Goal: Task Accomplishment & Management: Complete application form

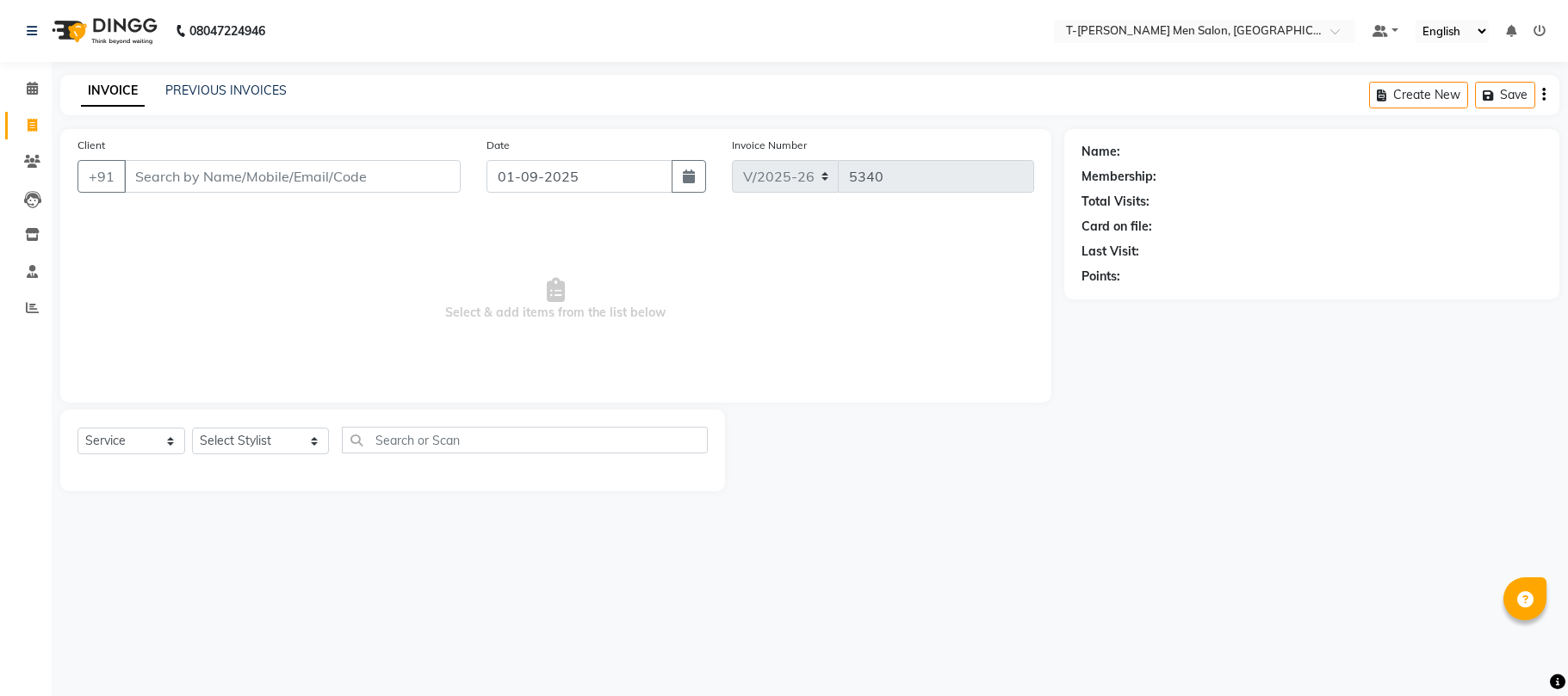
select select "4816"
select select "service"
drag, startPoint x: 265, startPoint y: 458, endPoint x: 255, endPoint y: 445, distance: 16.4
click at [255, 445] on div "Select Service Product Membership Package Voucher Prepaid Gift Card Select Styl…" at bounding box center [392, 447] width 630 height 40
drag, startPoint x: 255, startPoint y: 445, endPoint x: 242, endPoint y: 428, distance: 21.4
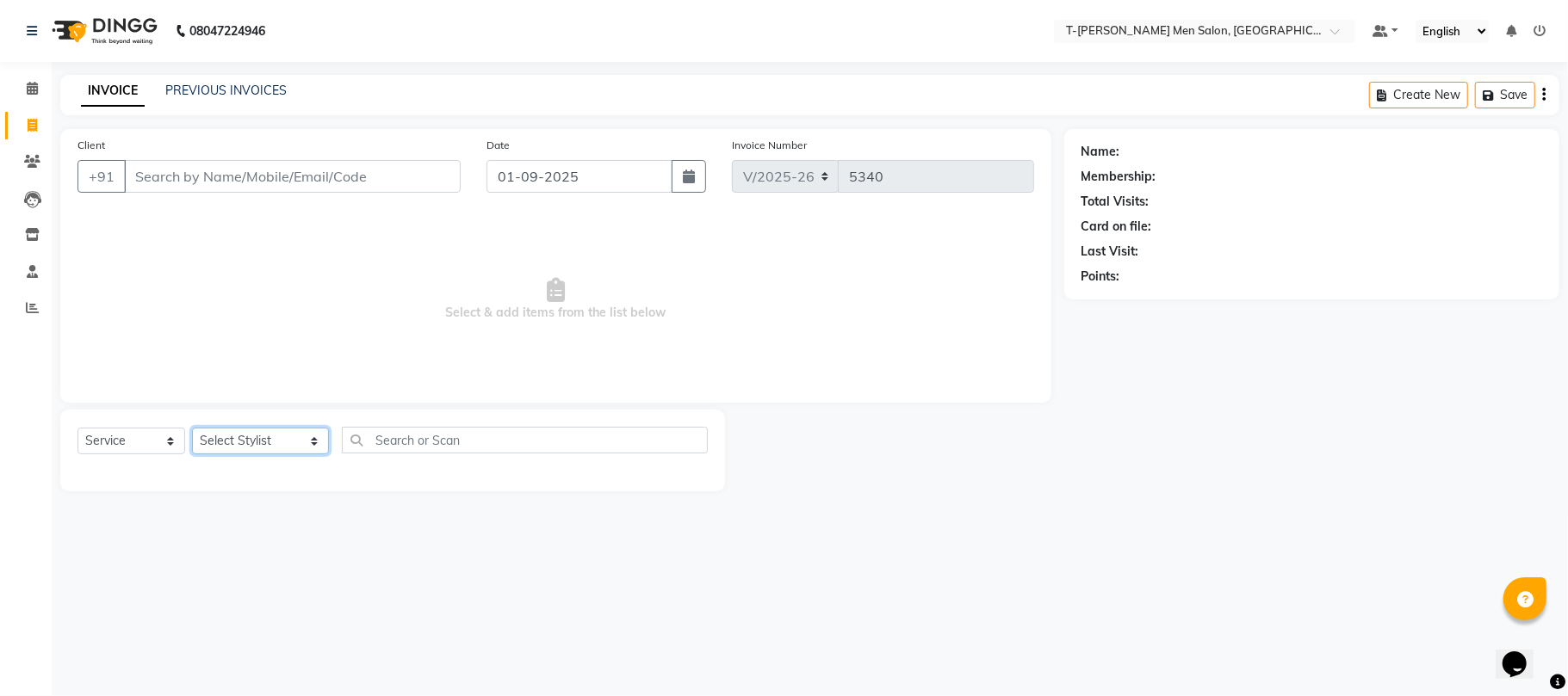
click at [252, 442] on select "Select Stylist [PERSON_NAME] (goru) [PERSON_NAME] [PERSON_NAME] ([PERSON_NAME])…" at bounding box center [260, 441] width 137 height 27
select select "29432"
click at [192, 427] on select "Select Stylist [PERSON_NAME] (goru) [PERSON_NAME] [PERSON_NAME] ([PERSON_NAME])…" at bounding box center [260, 441] width 137 height 27
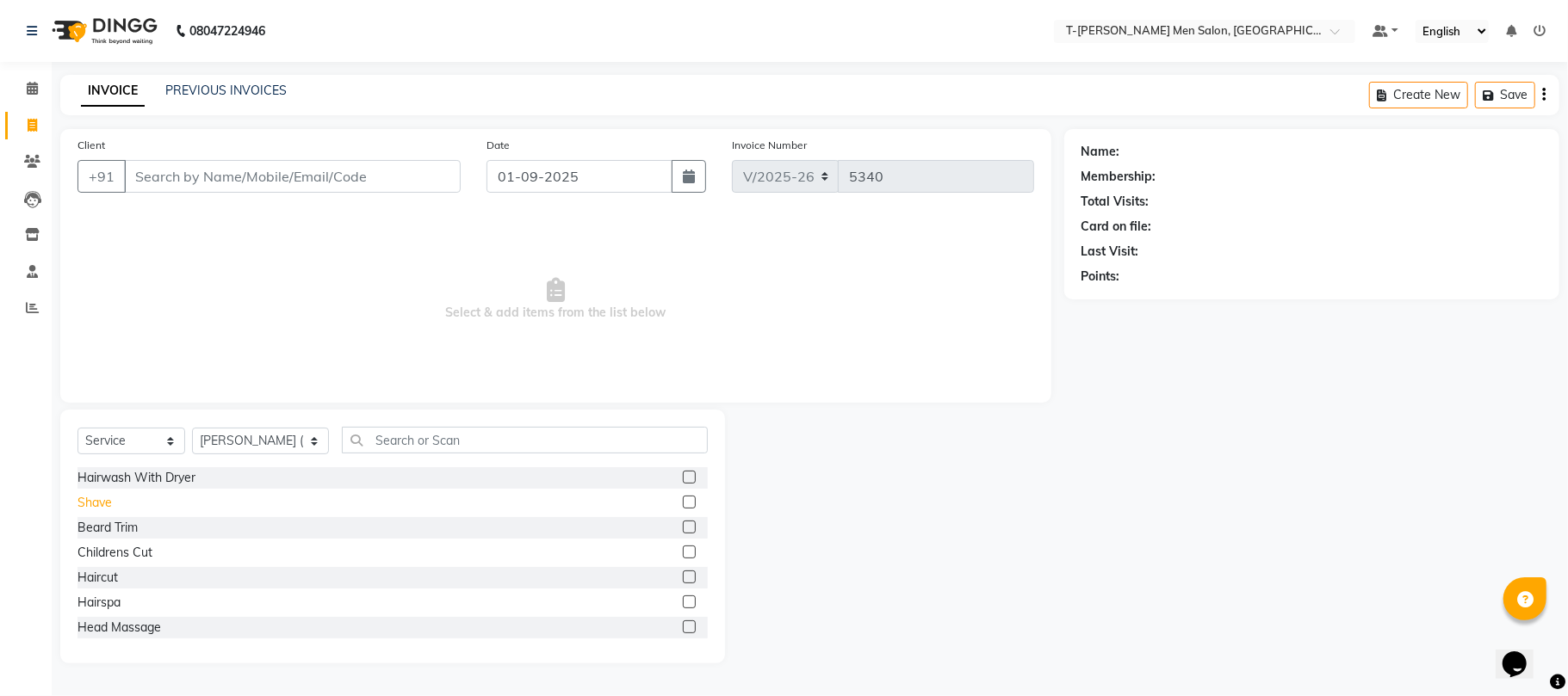
drag, startPoint x: 100, startPoint y: 511, endPoint x: 97, endPoint y: 503, distance: 8.5
click at [98, 510] on div "Shave" at bounding box center [94, 503] width 35 height 18
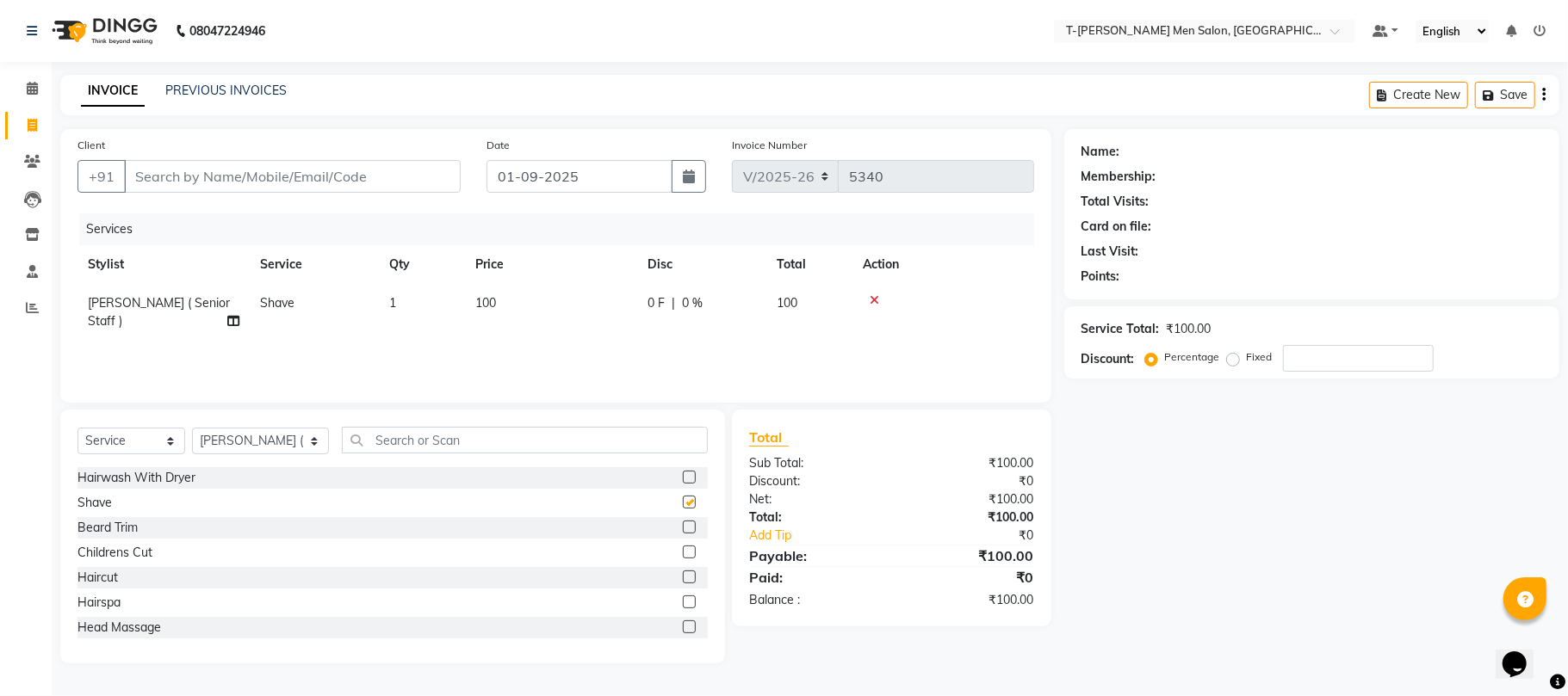
checkbox input "false"
click at [249, 187] on input "Client" at bounding box center [293, 176] width 337 height 33
type input "k"
type input "0"
type input "7974607952"
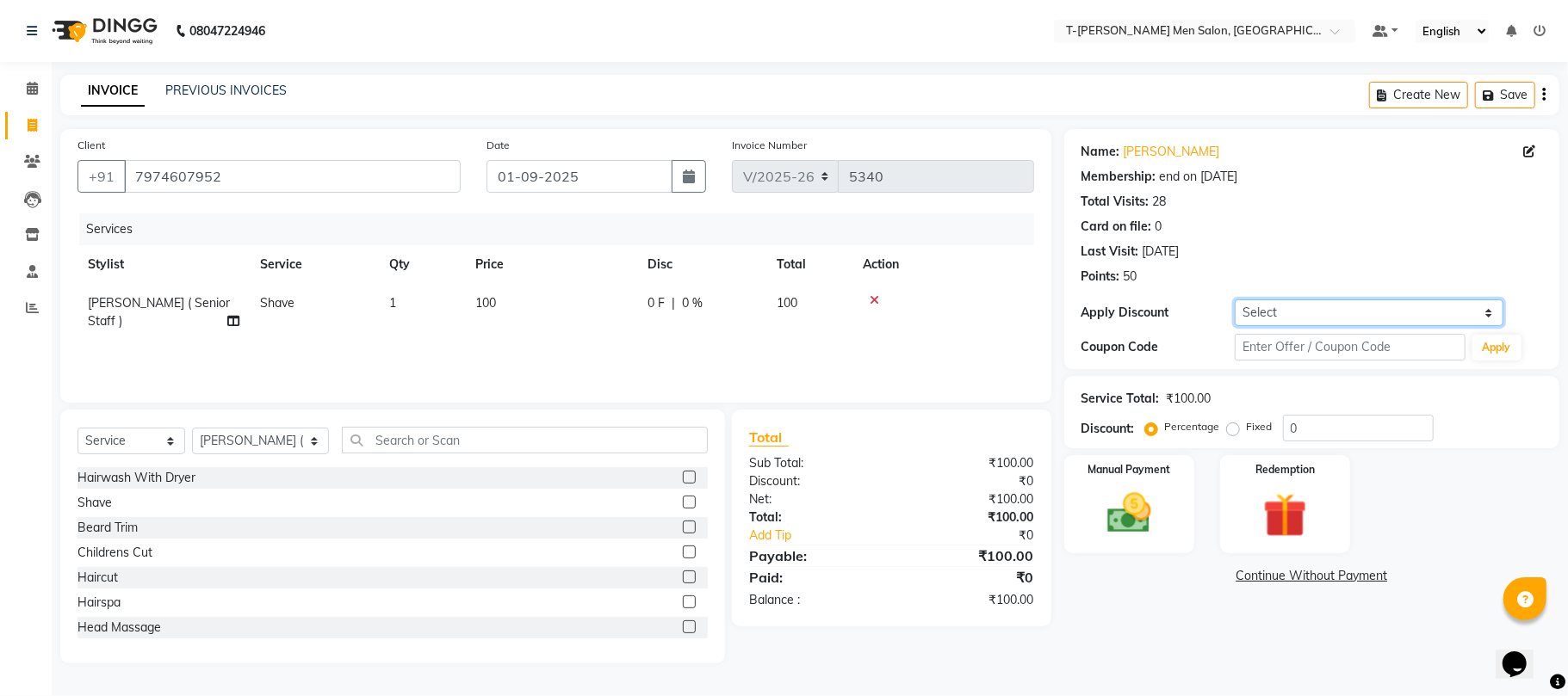
click at [1320, 312] on select "Select Membership → T - [PERSON_NAME] Membership (wtih W end 10% & W day 20)%" at bounding box center [1369, 313] width 269 height 27
select select "1: Object"
click at [1235, 299] on select "Select Membership → T - [PERSON_NAME] Membership (wtih W end 10% & W day 20)%" at bounding box center [1369, 313] width 269 height 27
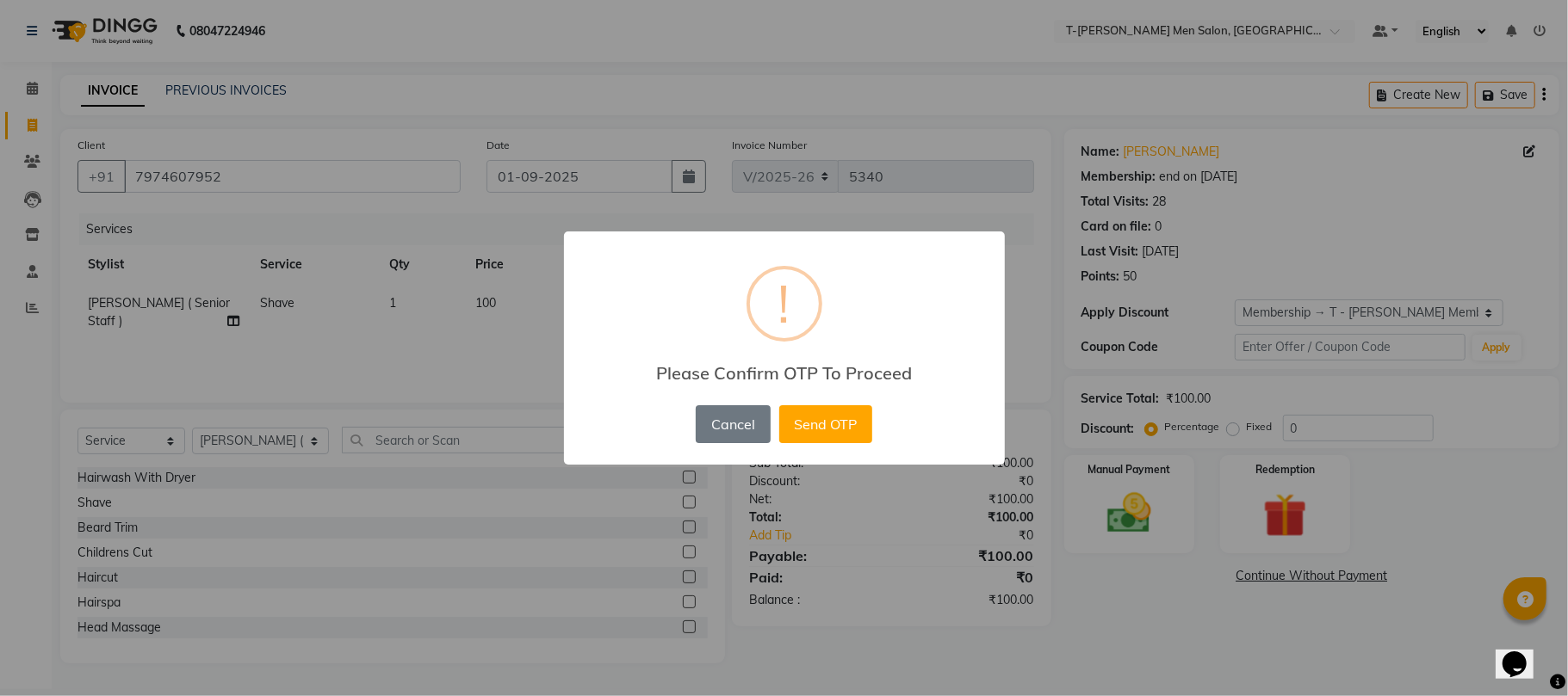
drag, startPoint x: 850, startPoint y: 430, endPoint x: 839, endPoint y: 421, distance: 14.2
click at [849, 426] on button "Send OTP" at bounding box center [825, 424] width 93 height 38
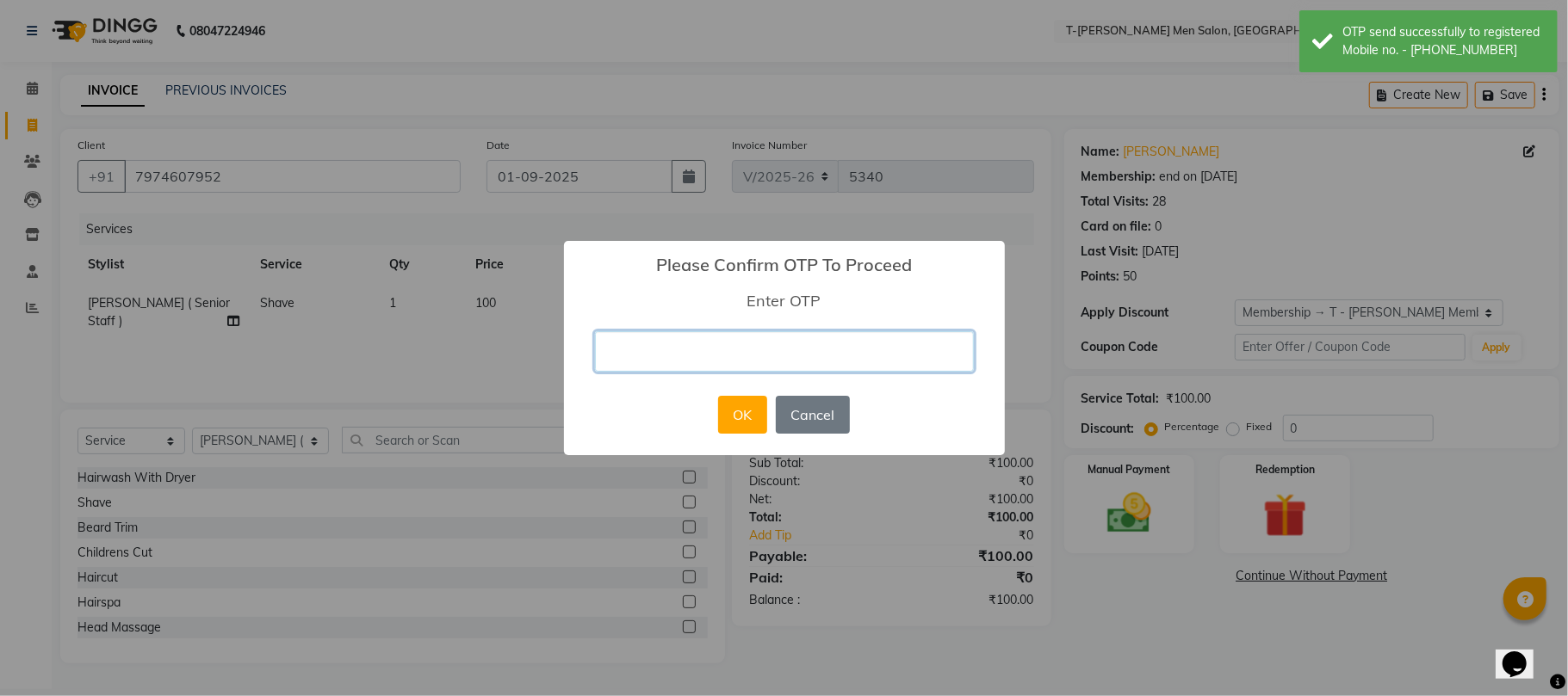
click at [772, 346] on input "text" at bounding box center [784, 351] width 379 height 40
type input "1599"
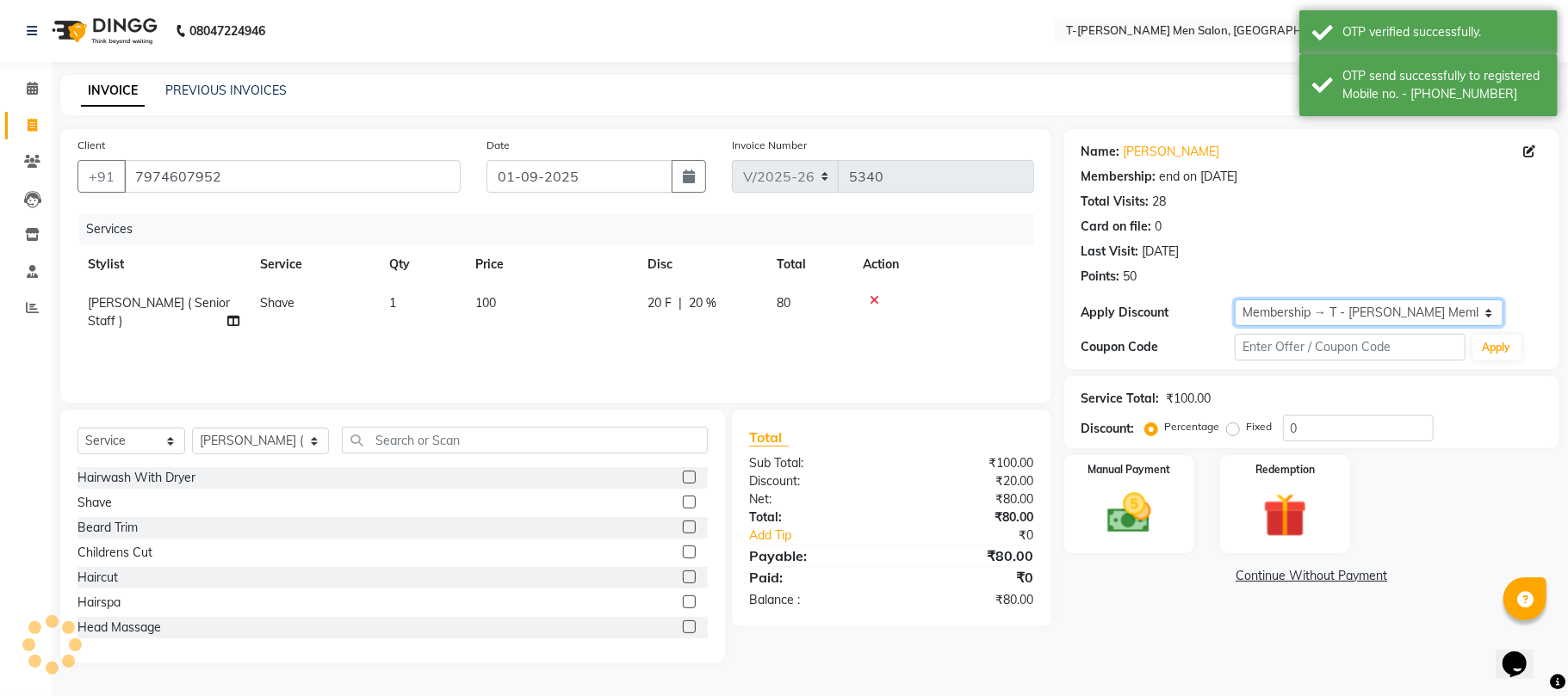
type input "20"
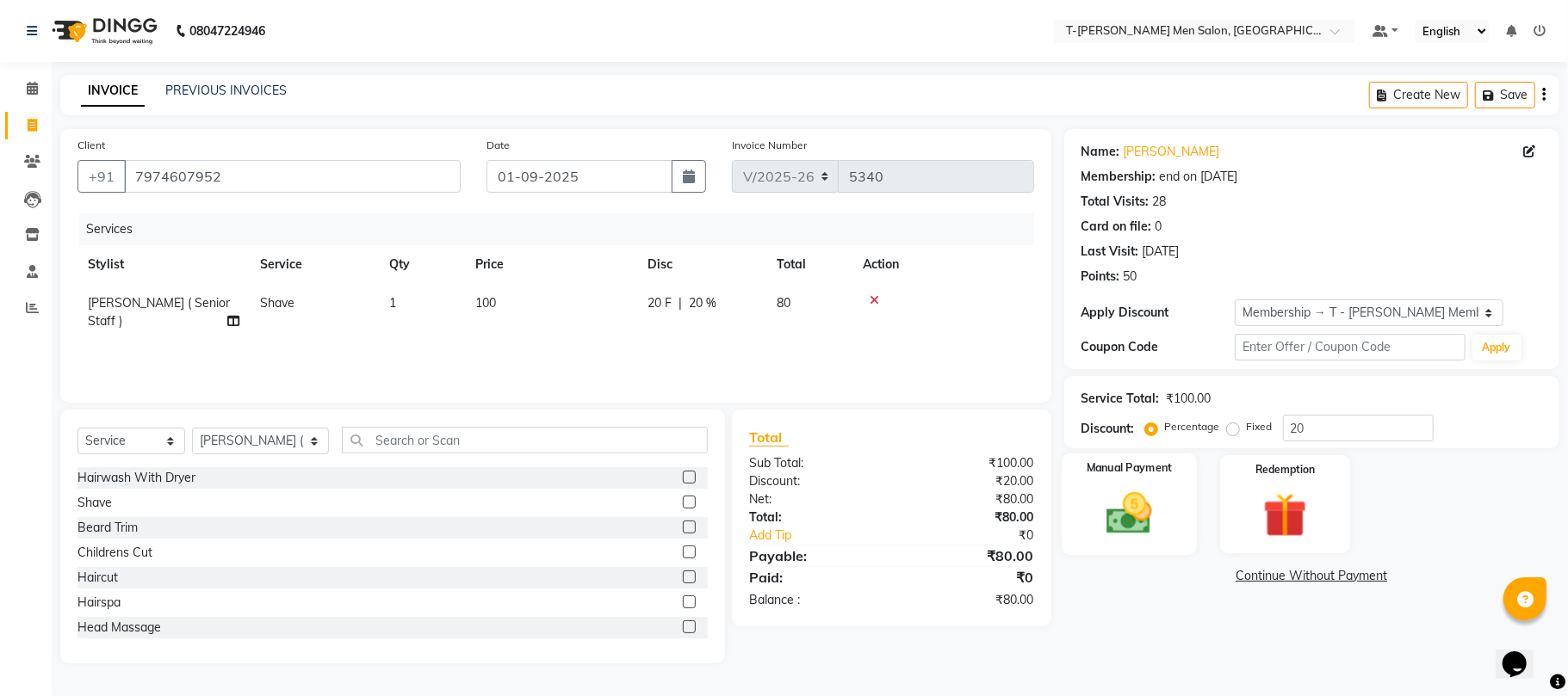
click at [1134, 483] on div "Manual Payment" at bounding box center [1129, 504] width 135 height 102
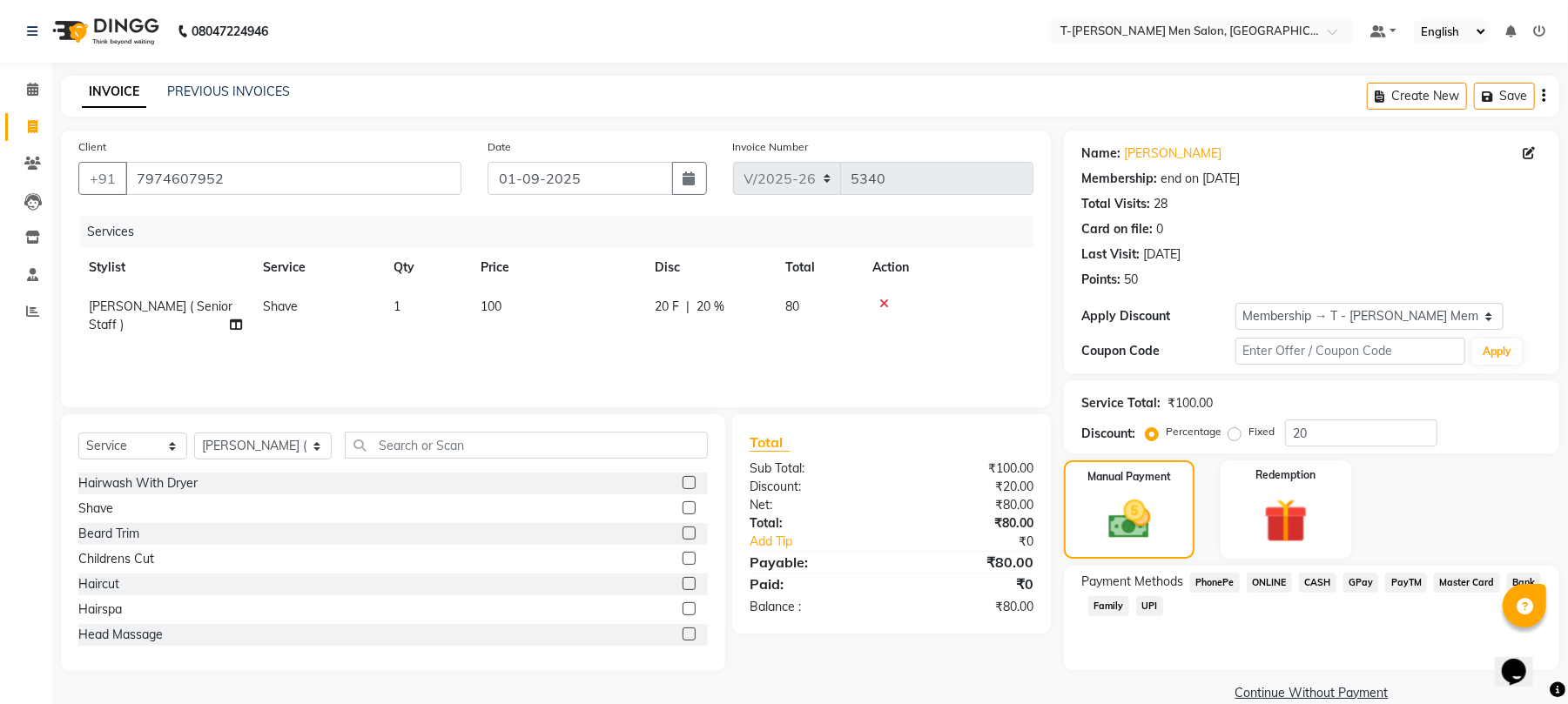
click at [1321, 585] on span "CASH" at bounding box center [1318, 582] width 37 height 20
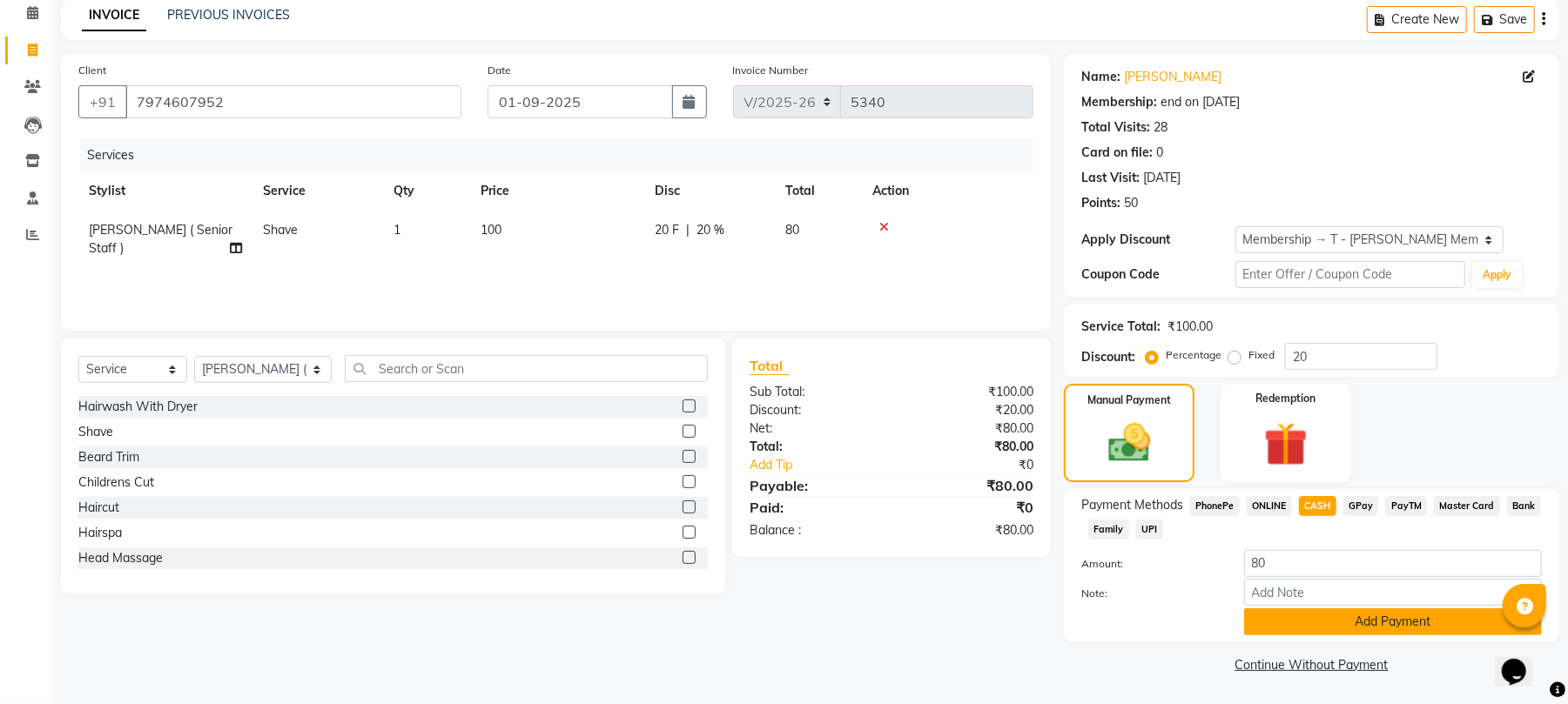
click at [1279, 625] on button "Add Payment" at bounding box center [1394, 622] width 298 height 27
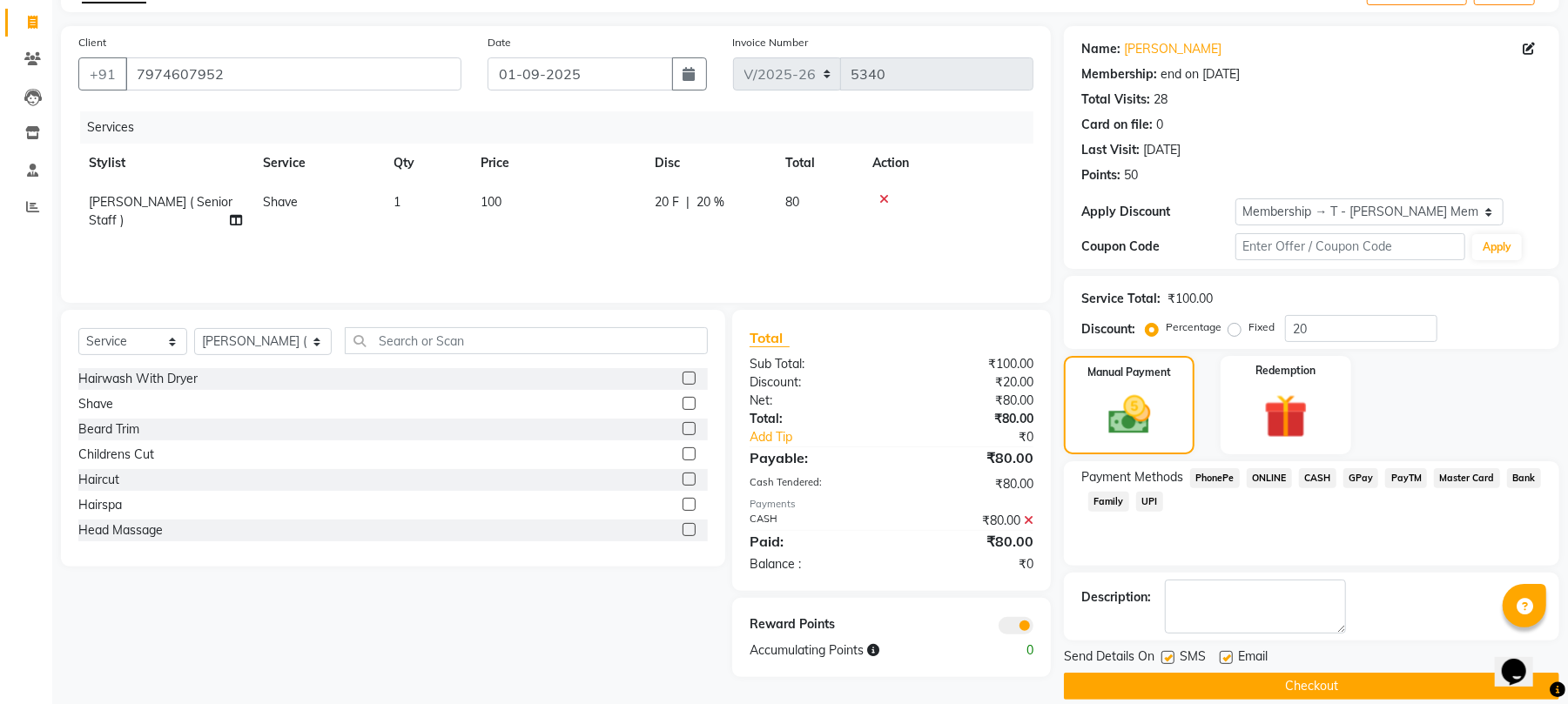
scroll to position [128, 0]
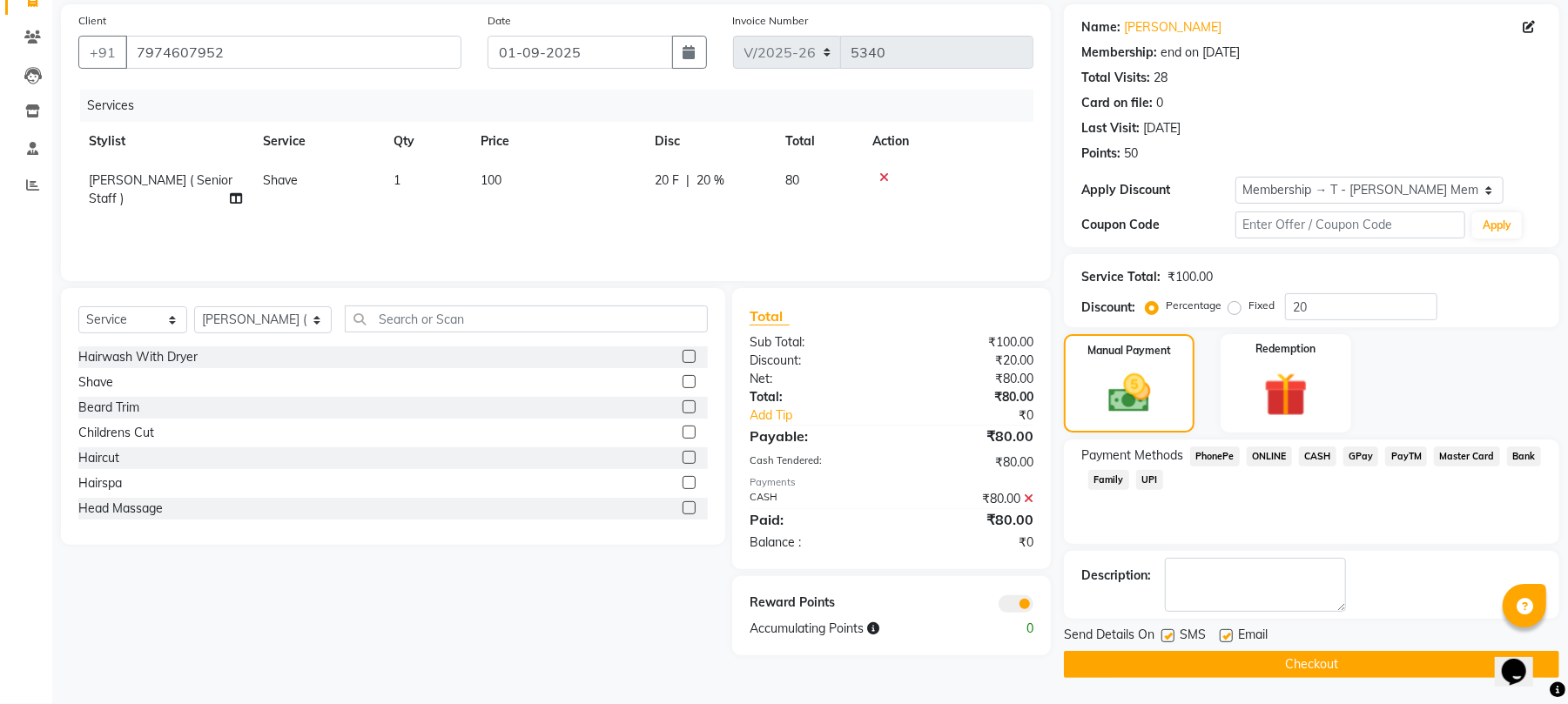
click at [1229, 638] on label at bounding box center [1226, 635] width 13 height 13
click at [1229, 638] on input "checkbox" at bounding box center [1226, 637] width 12 height 12
checkbox input "false"
click at [1237, 666] on button "Checkout" at bounding box center [1312, 665] width 496 height 27
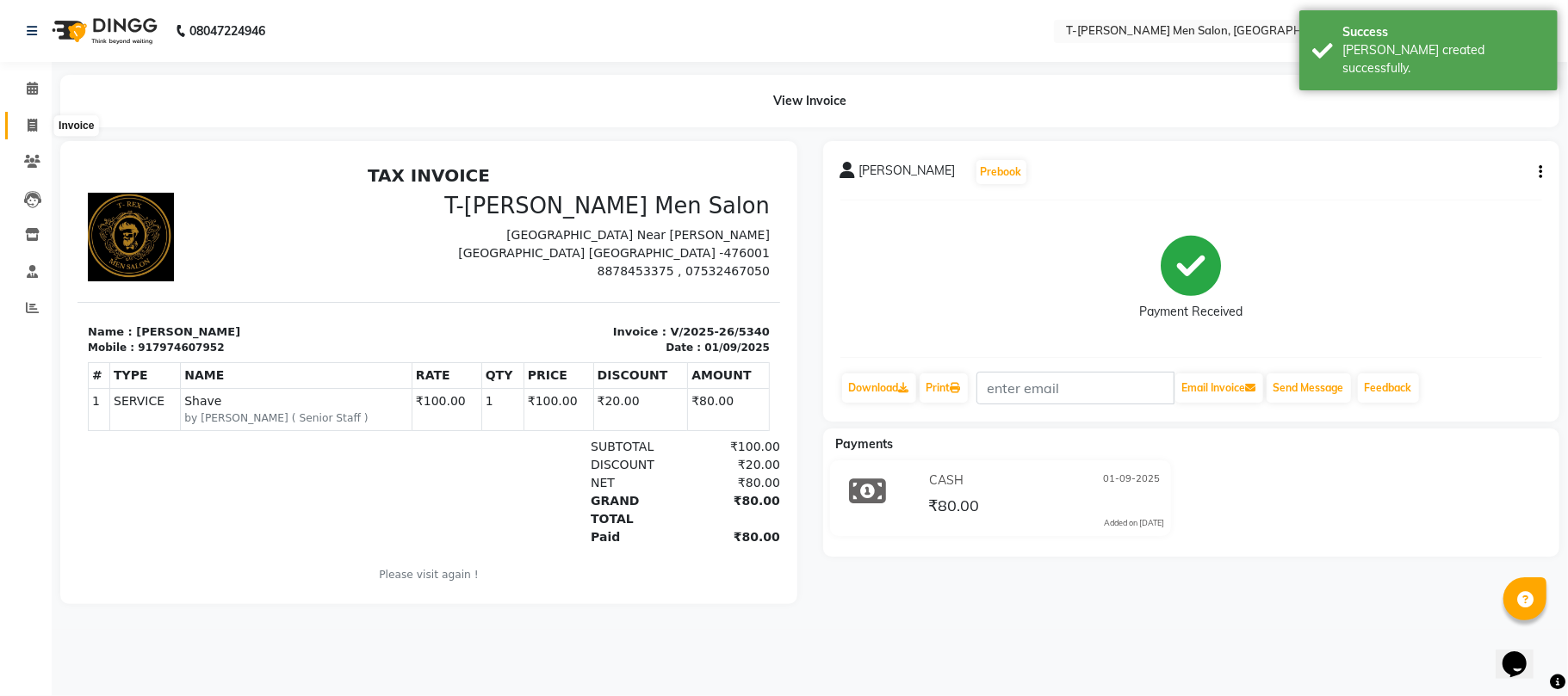
click at [37, 126] on icon at bounding box center [33, 124] width 10 height 13
select select "service"
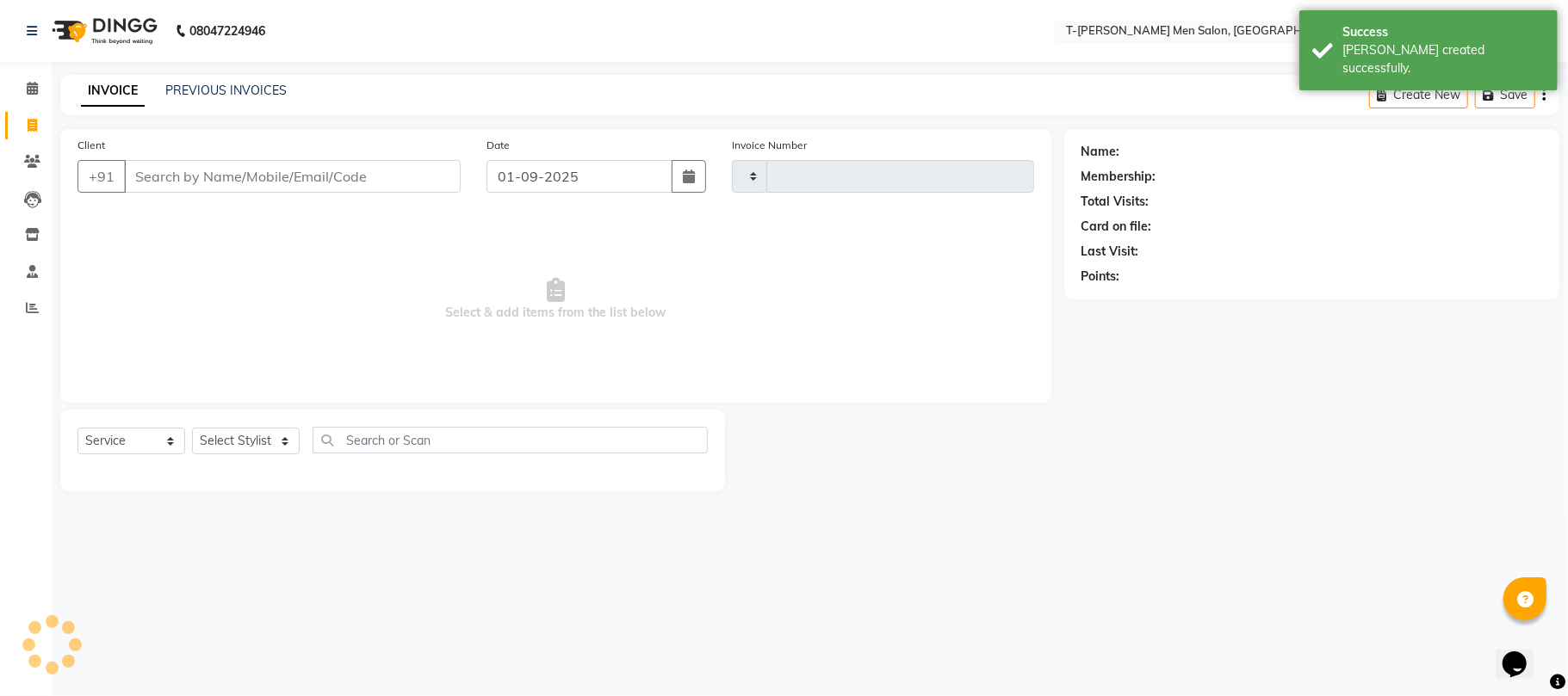
type input "5341"
select select "4816"
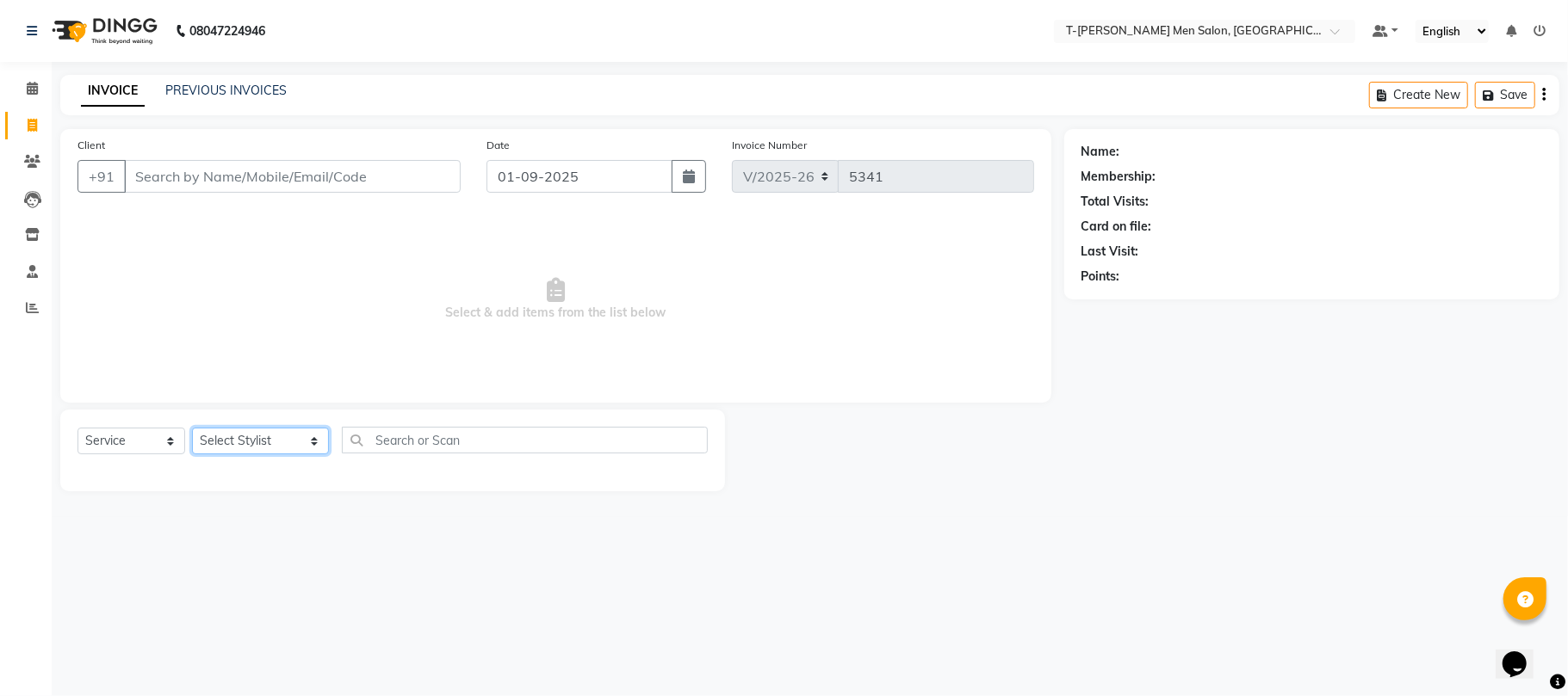
click at [222, 435] on select "Select Stylist [PERSON_NAME] (goru) [PERSON_NAME] [PERSON_NAME] ([PERSON_NAME])…" at bounding box center [260, 441] width 137 height 27
select select "80929"
click at [192, 427] on select "Select Stylist [PERSON_NAME] (goru) [PERSON_NAME] [PERSON_NAME] ([PERSON_NAME])…" at bounding box center [260, 441] width 137 height 27
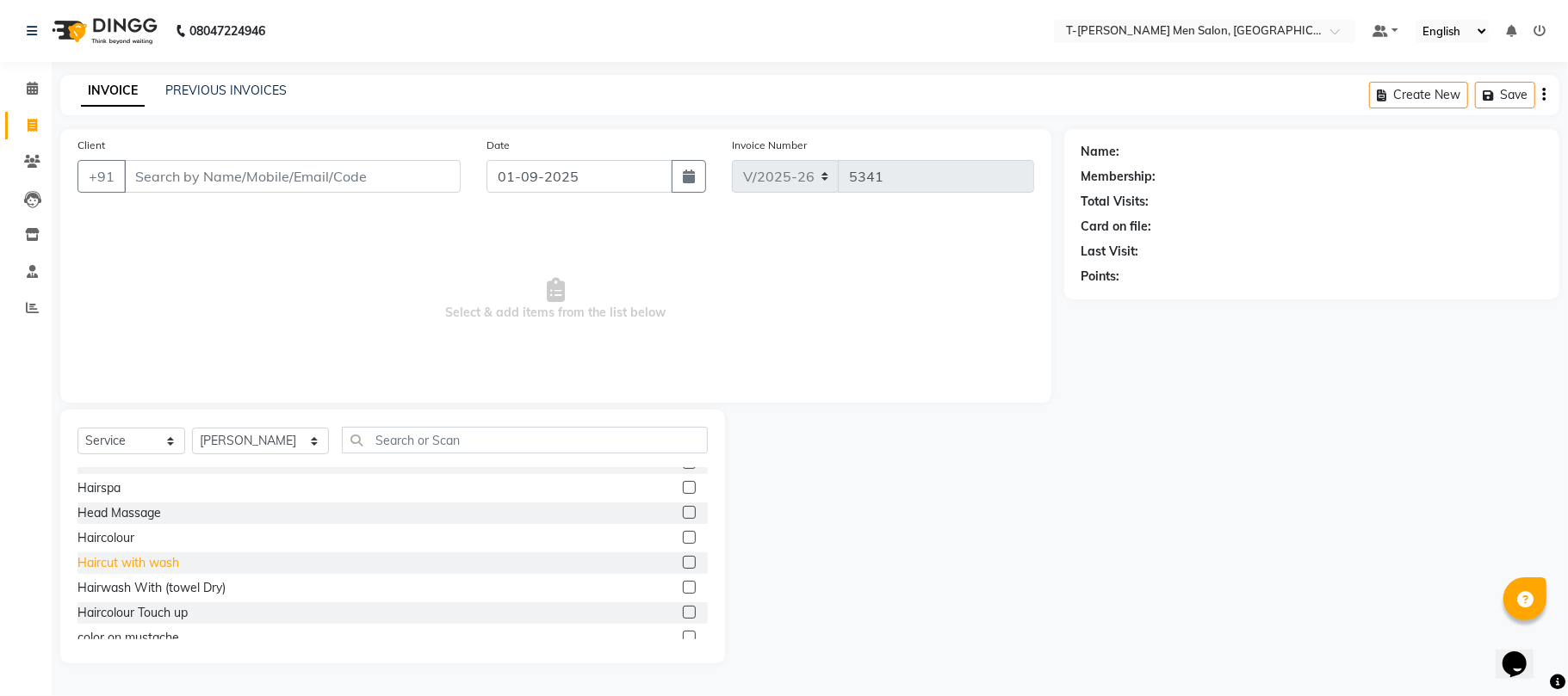
click at [146, 566] on div "Haircut with wash" at bounding box center [128, 563] width 102 height 18
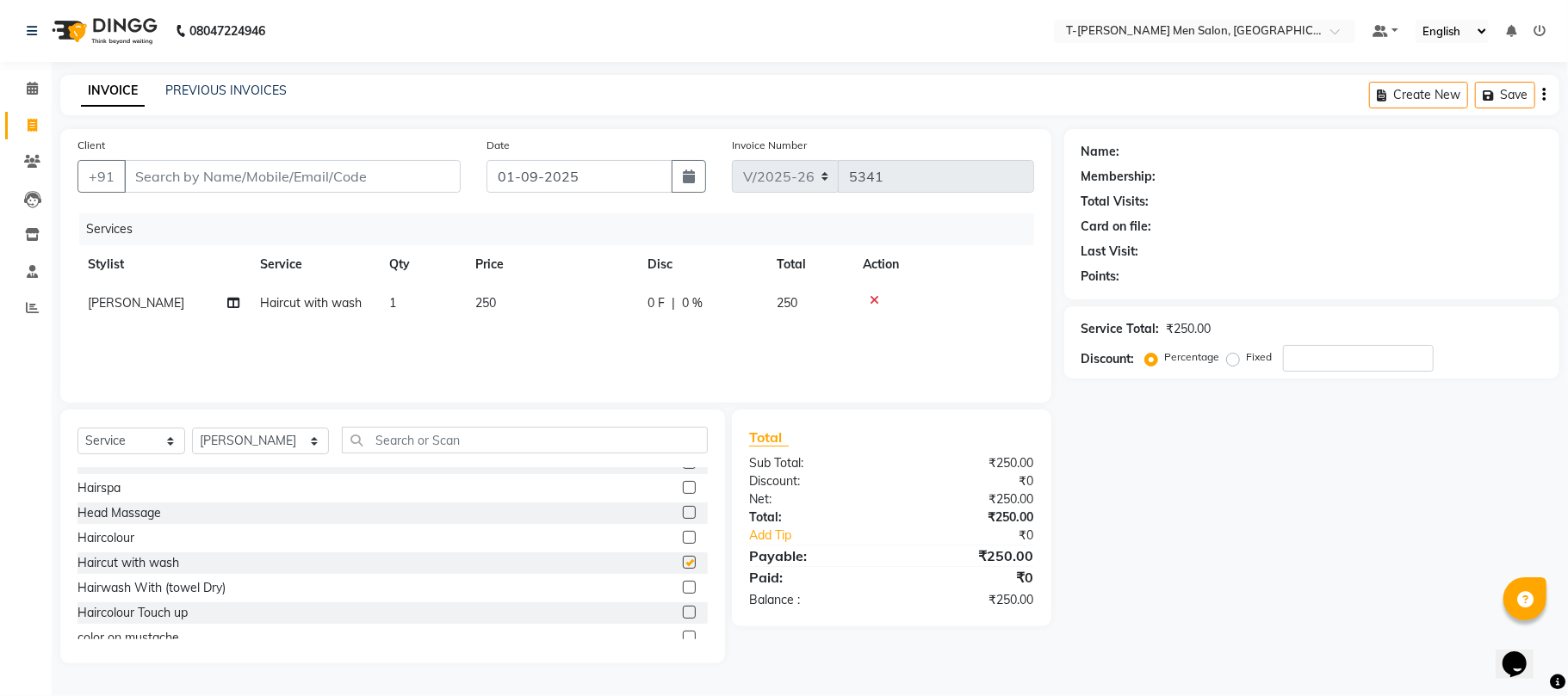
checkbox input "false"
click at [319, 179] on input "Client" at bounding box center [293, 176] width 337 height 33
type input "9"
type input "0"
type input "8962444985"
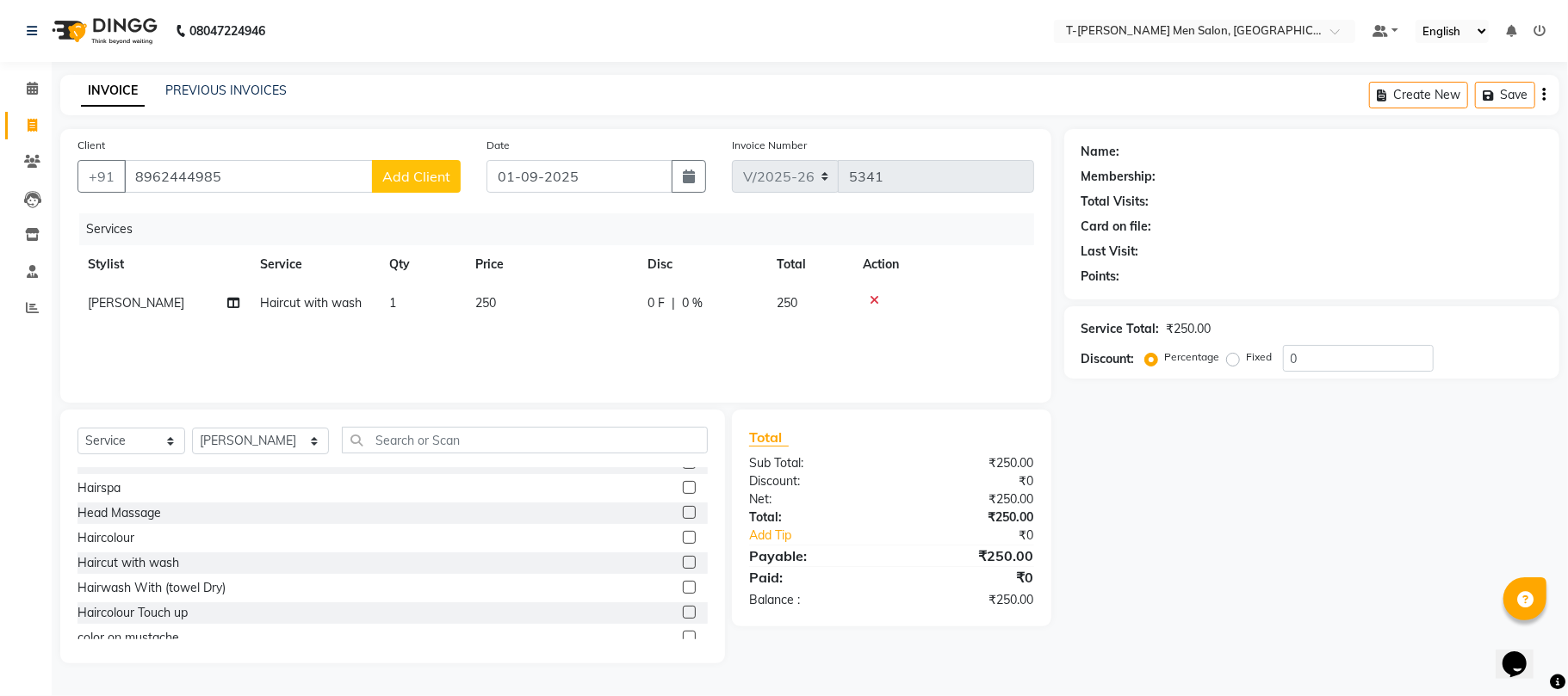
click at [384, 168] on span "Add Client" at bounding box center [416, 176] width 68 height 17
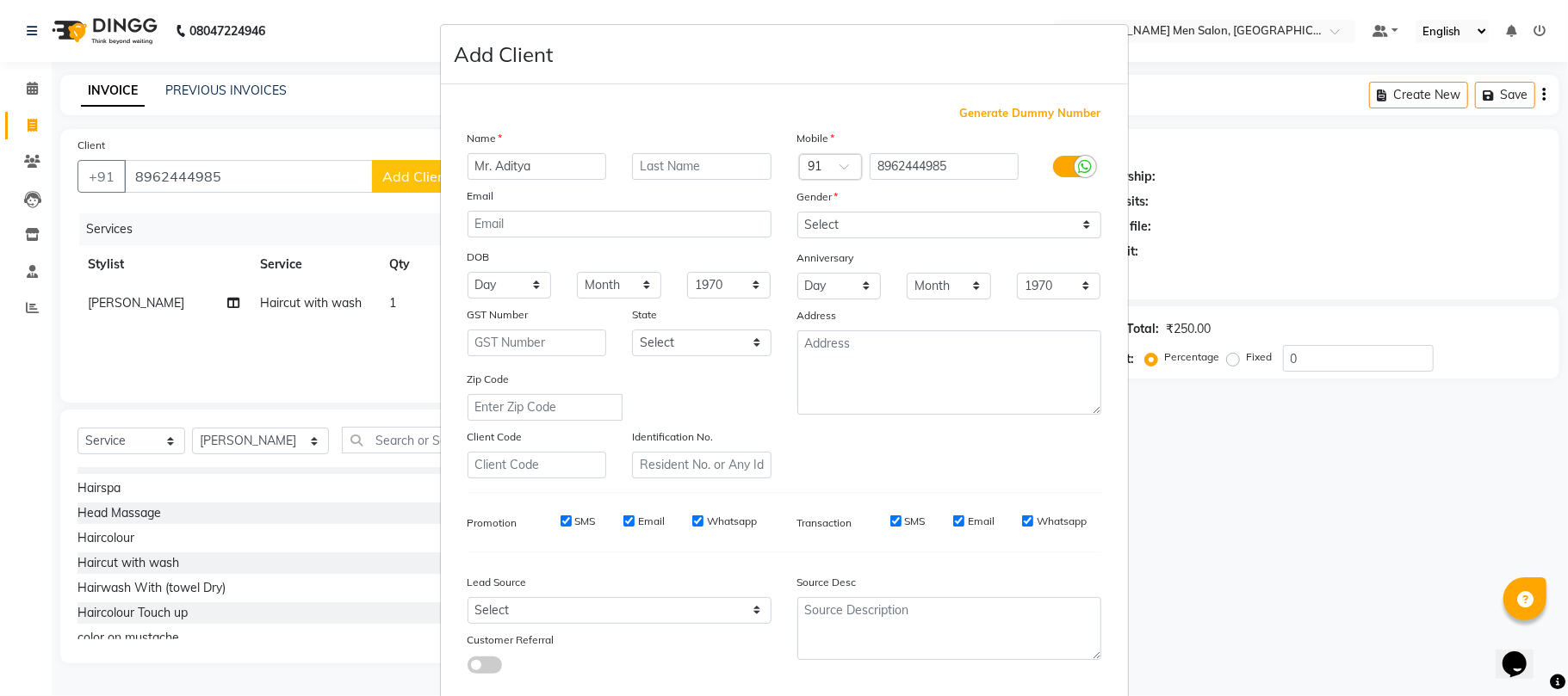
type input "Mr. Aditya"
type input "[PERSON_NAME]"
click at [824, 231] on select "Select [DEMOGRAPHIC_DATA] [DEMOGRAPHIC_DATA] Other Prefer Not To Say" at bounding box center [950, 225] width 304 height 27
select select "[DEMOGRAPHIC_DATA]"
click at [797, 212] on select "Select [DEMOGRAPHIC_DATA] [DEMOGRAPHIC_DATA] Other Prefer Not To Say" at bounding box center [950, 225] width 304 height 27
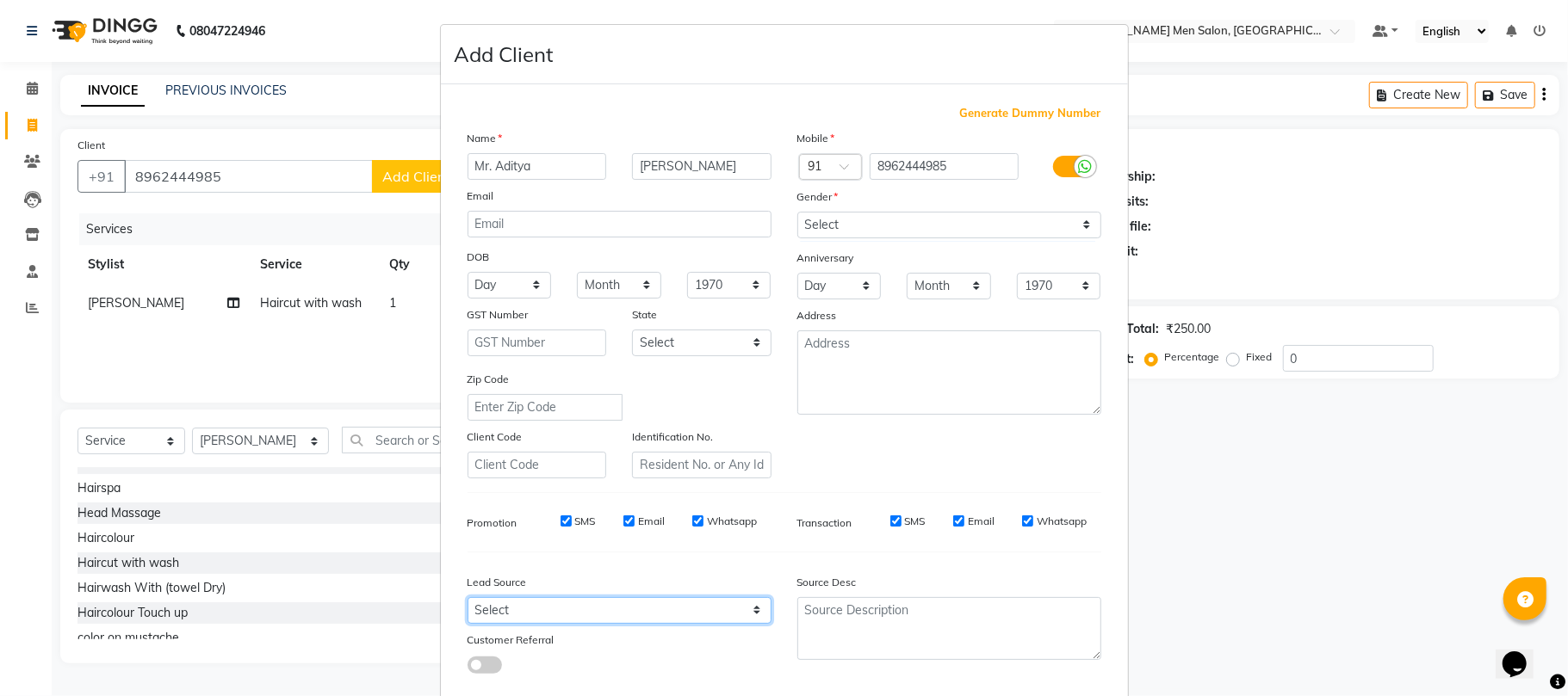
click at [575, 609] on select "Select Walk-in Referral Internet Friend Word of Mouth Advertisement Facebook Ju…" at bounding box center [620, 611] width 304 height 27
select select "32268"
click at [468, 598] on select "Select Walk-in Referral Internet Friend Word of Mouth Advertisement Facebook Ju…" at bounding box center [620, 611] width 304 height 27
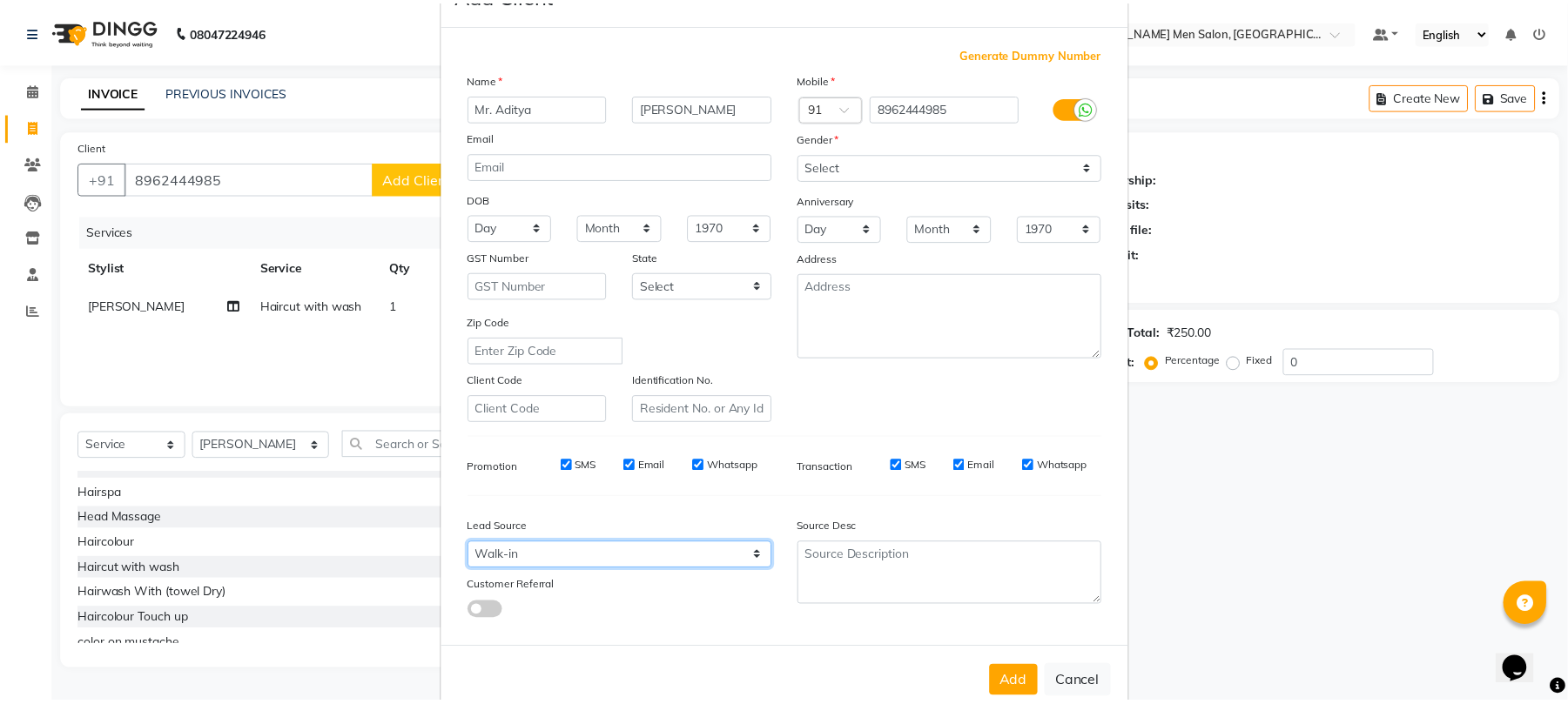
scroll to position [94, 0]
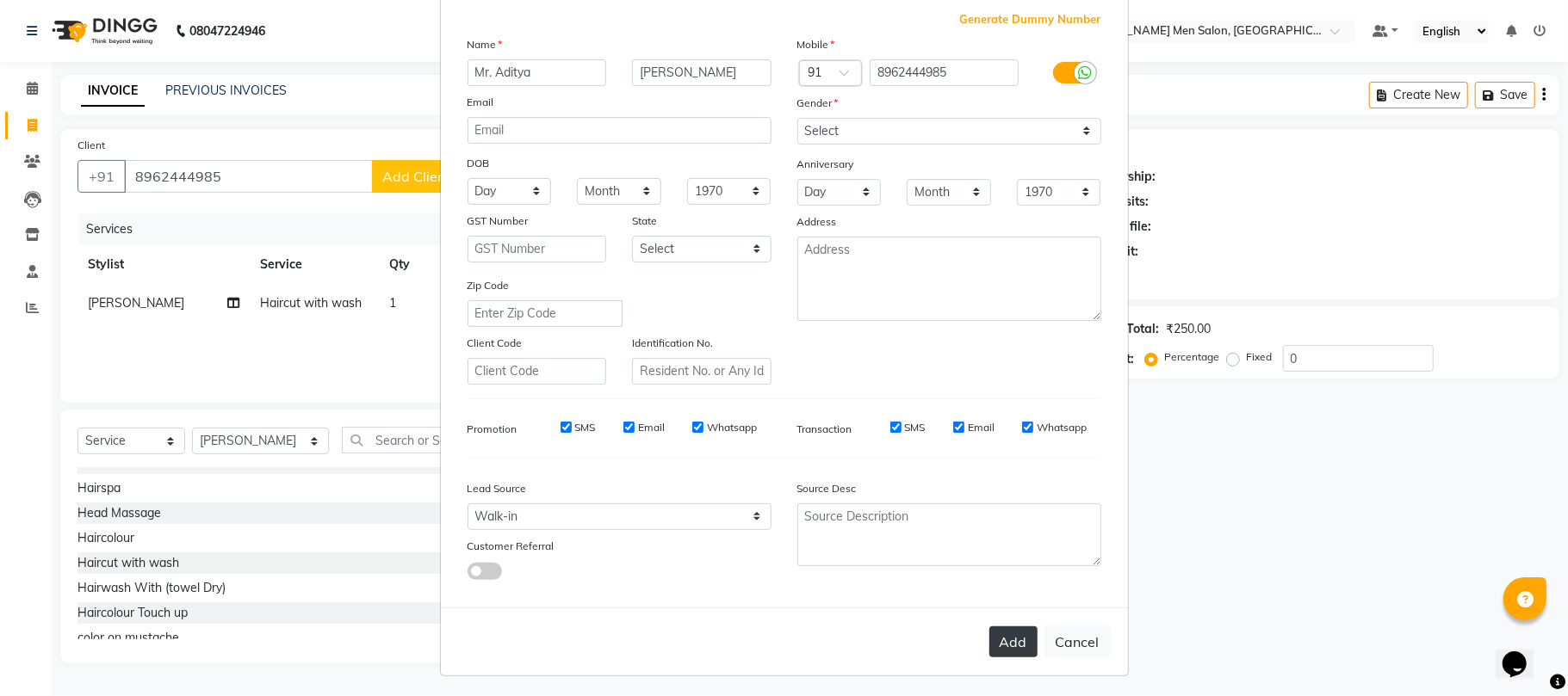
click at [999, 648] on button "Add" at bounding box center [1013, 642] width 48 height 31
select select
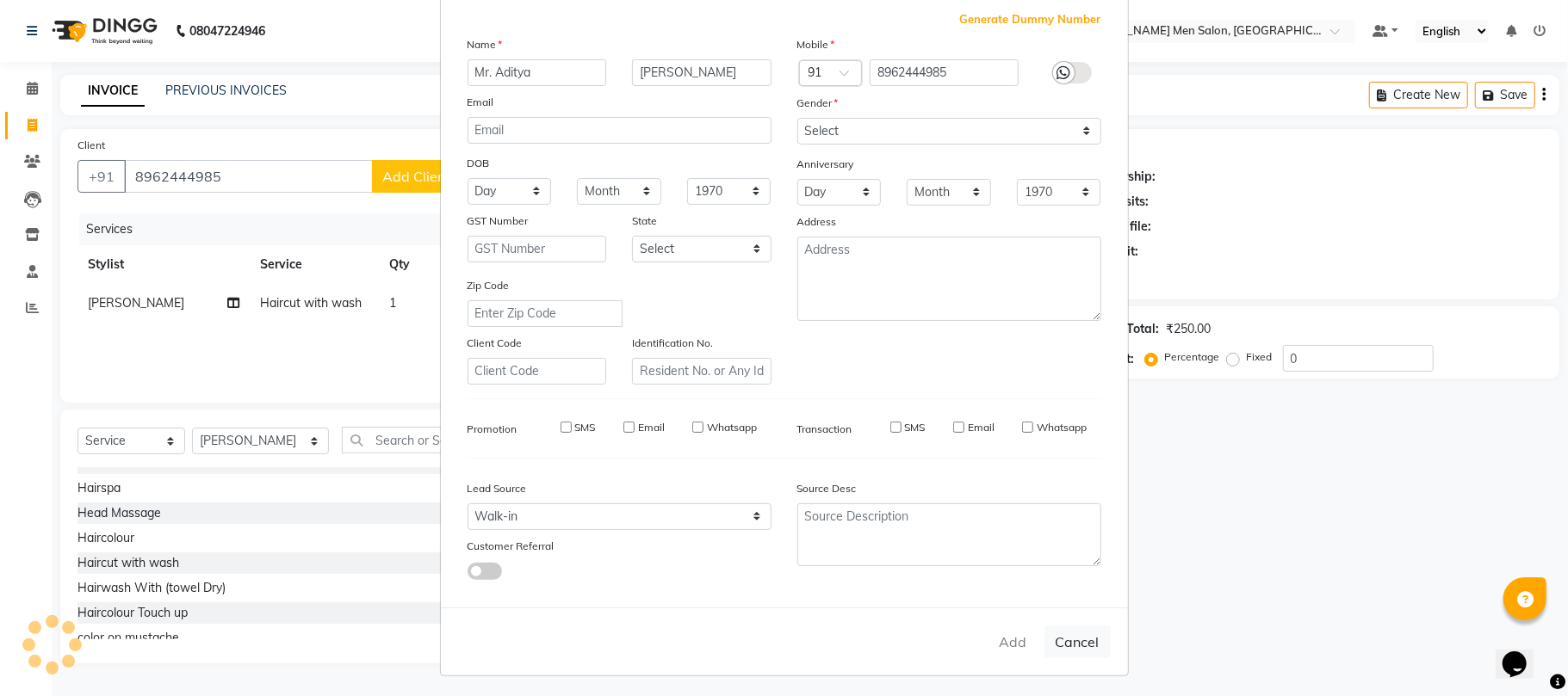
select select
checkbox input "false"
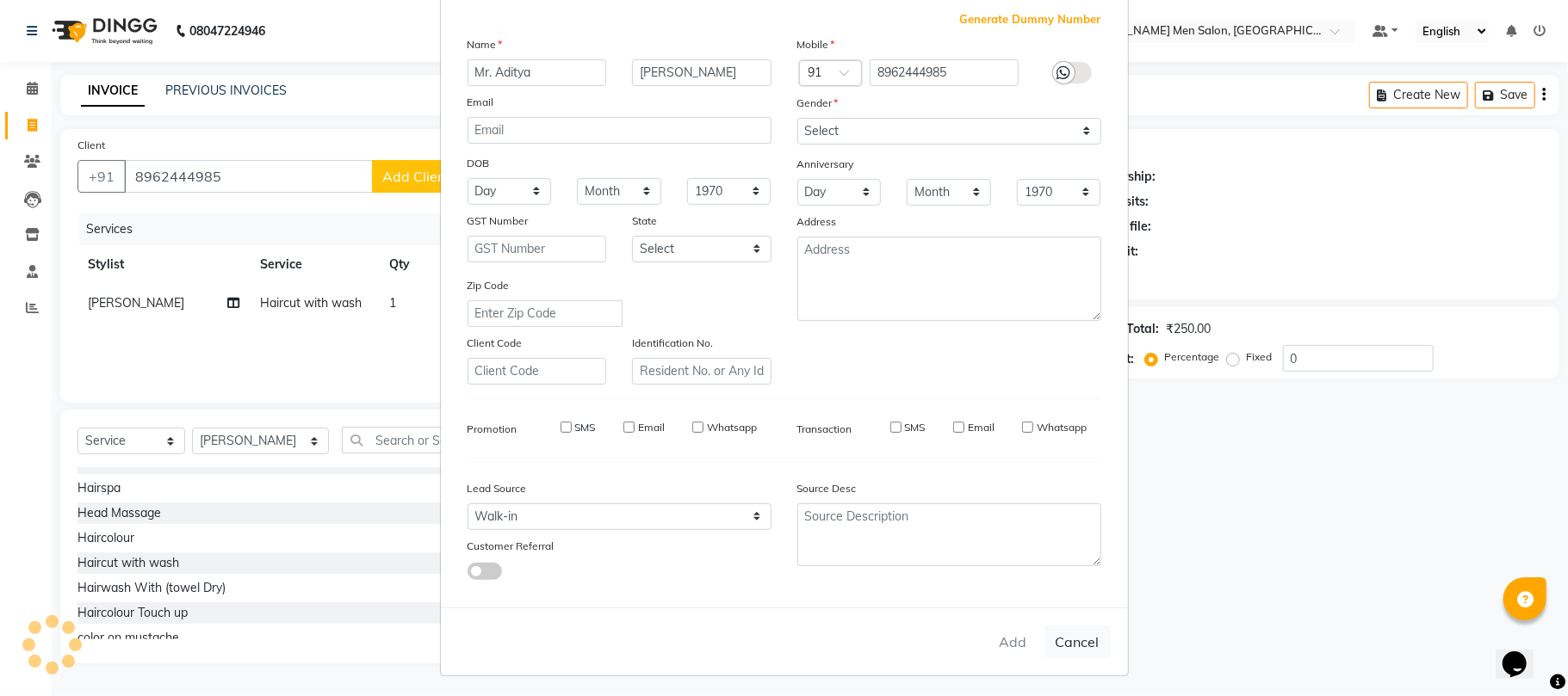
checkbox input "false"
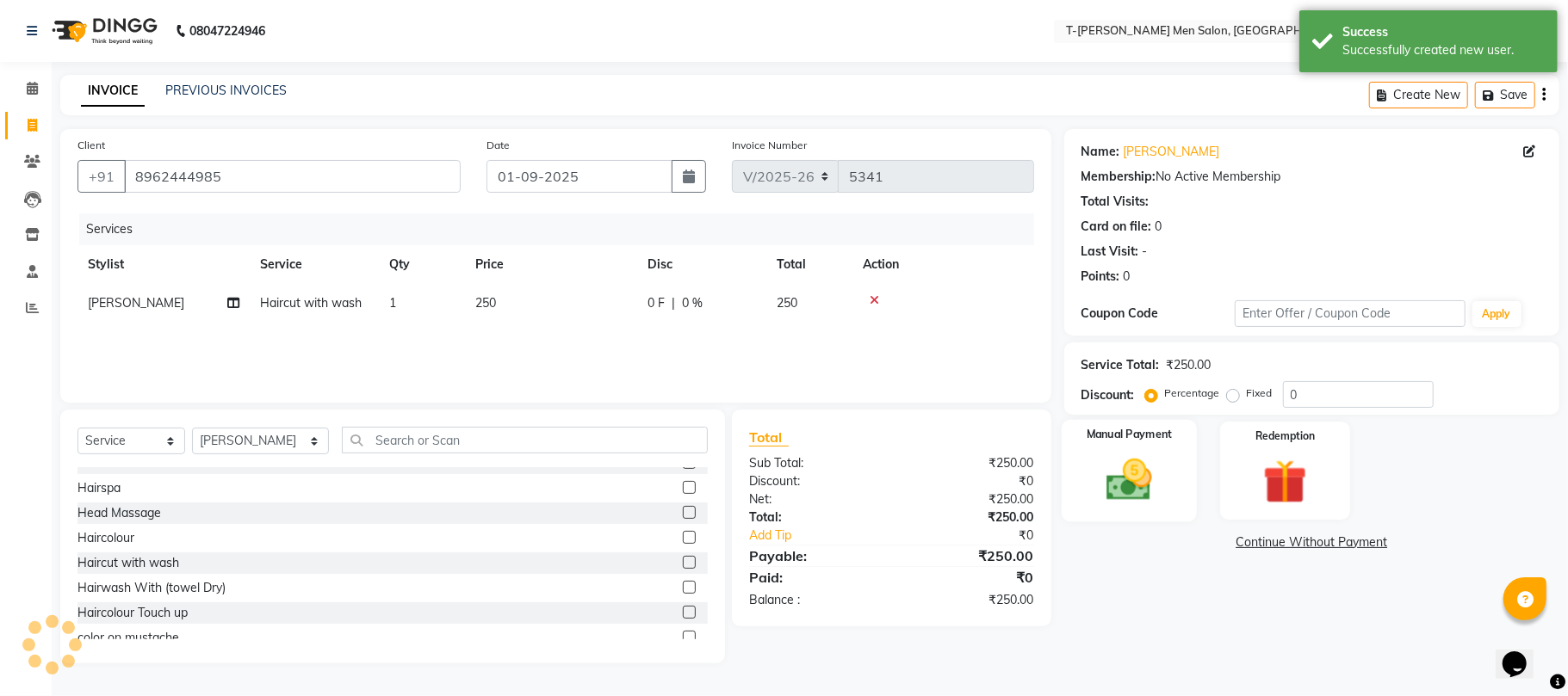
click at [1117, 483] on img at bounding box center [1130, 479] width 75 height 53
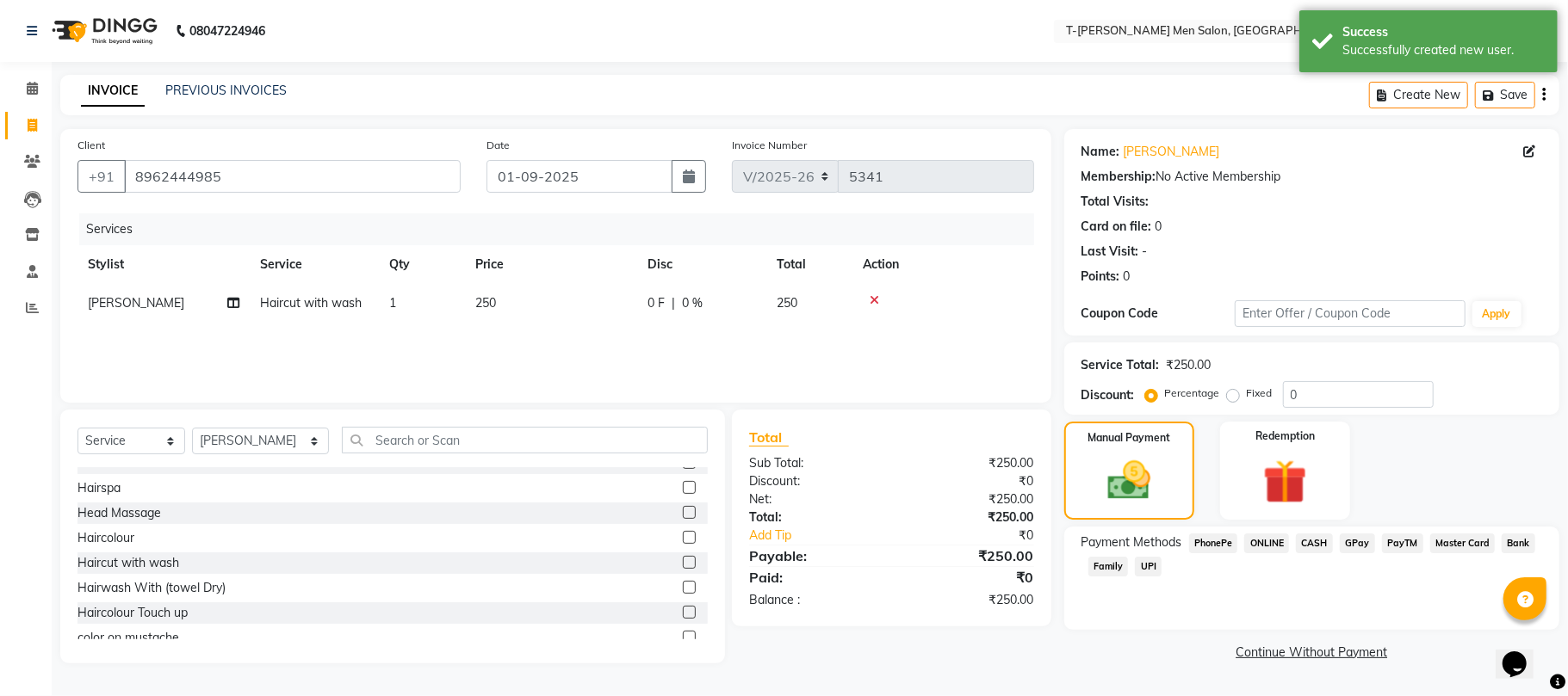
click at [1266, 549] on span "ONLINE" at bounding box center [1267, 543] width 44 height 20
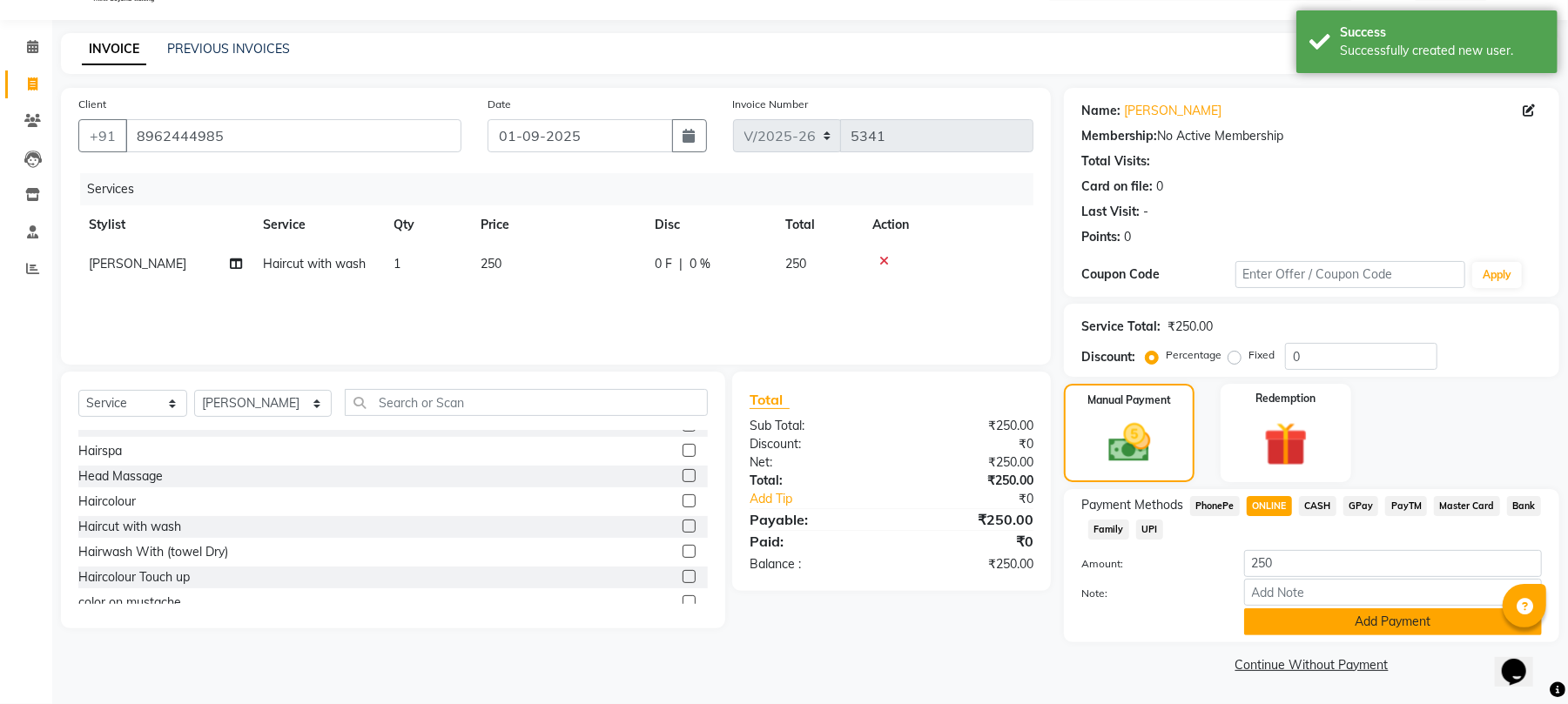
click at [1279, 624] on button "Add Payment" at bounding box center [1394, 622] width 298 height 27
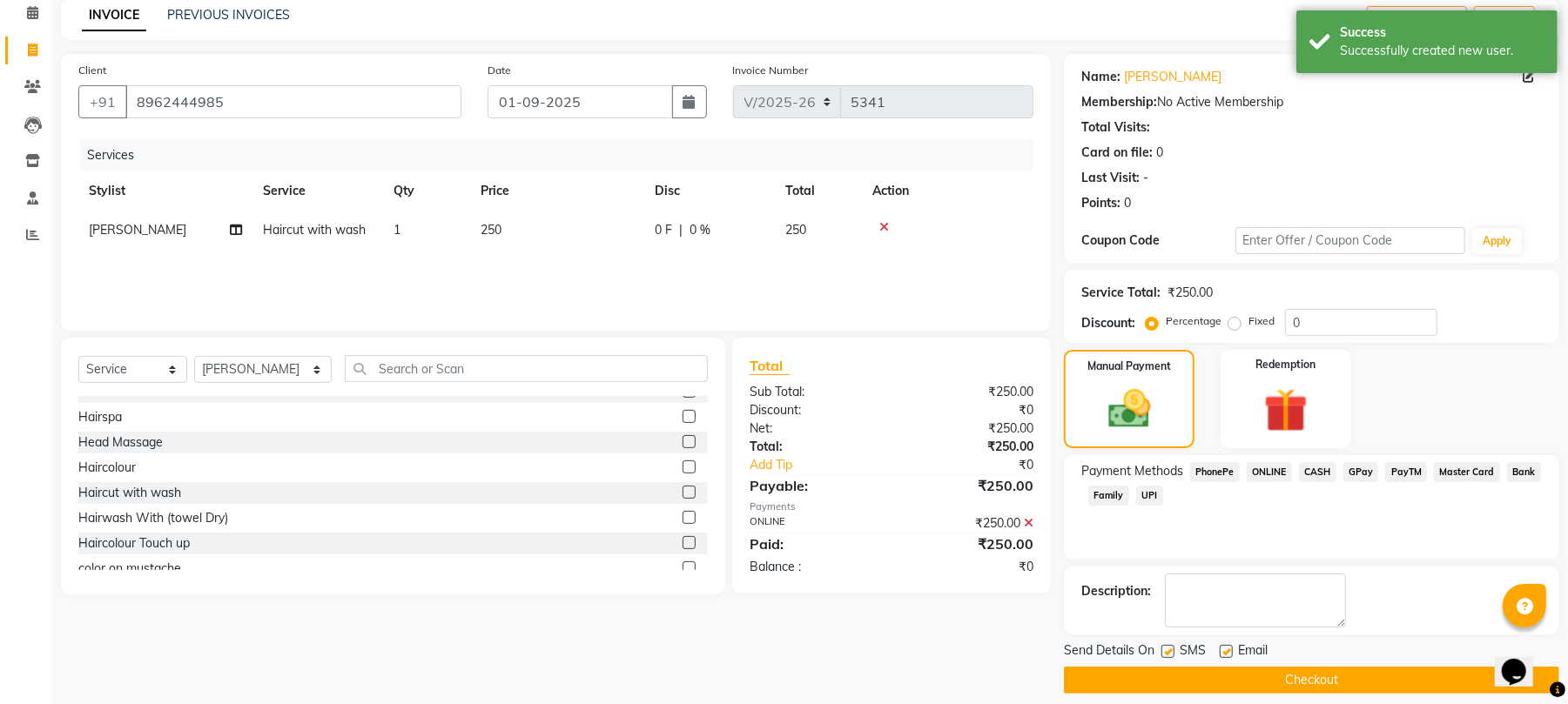
scroll to position [94, 0]
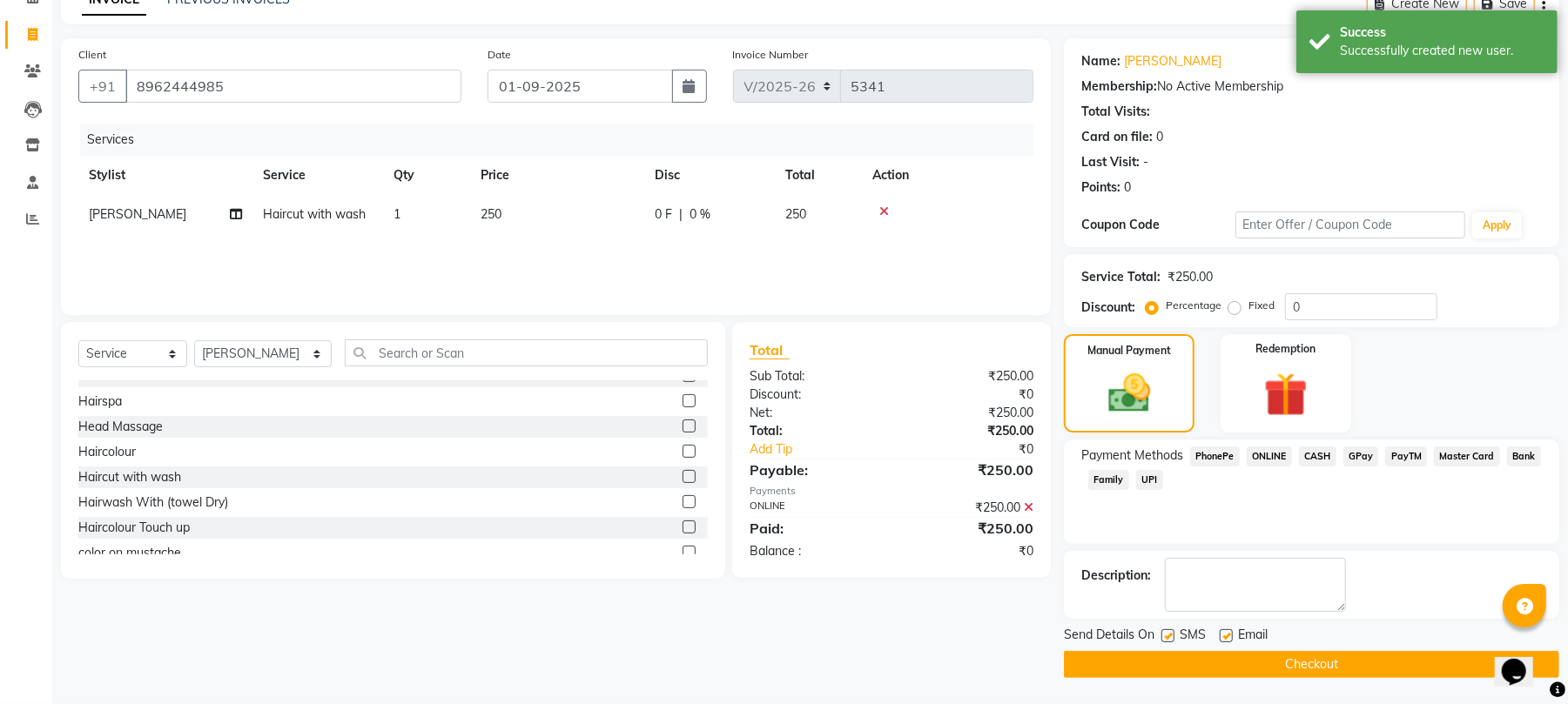
click at [1224, 637] on label at bounding box center [1226, 635] width 13 height 13
click at [1224, 637] on input "checkbox" at bounding box center [1226, 637] width 12 height 12
checkbox input "false"
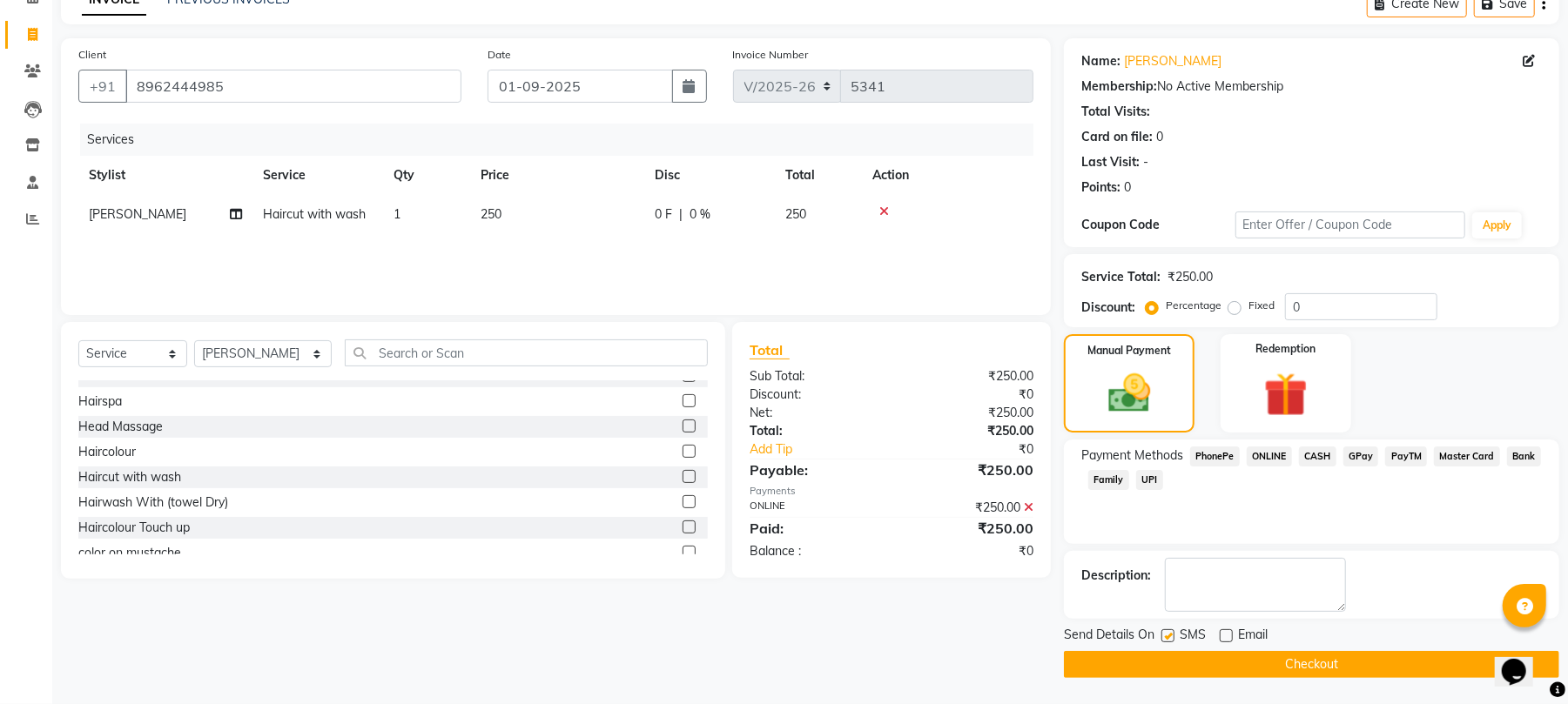
click at [1098, 662] on button "Checkout" at bounding box center [1312, 665] width 496 height 27
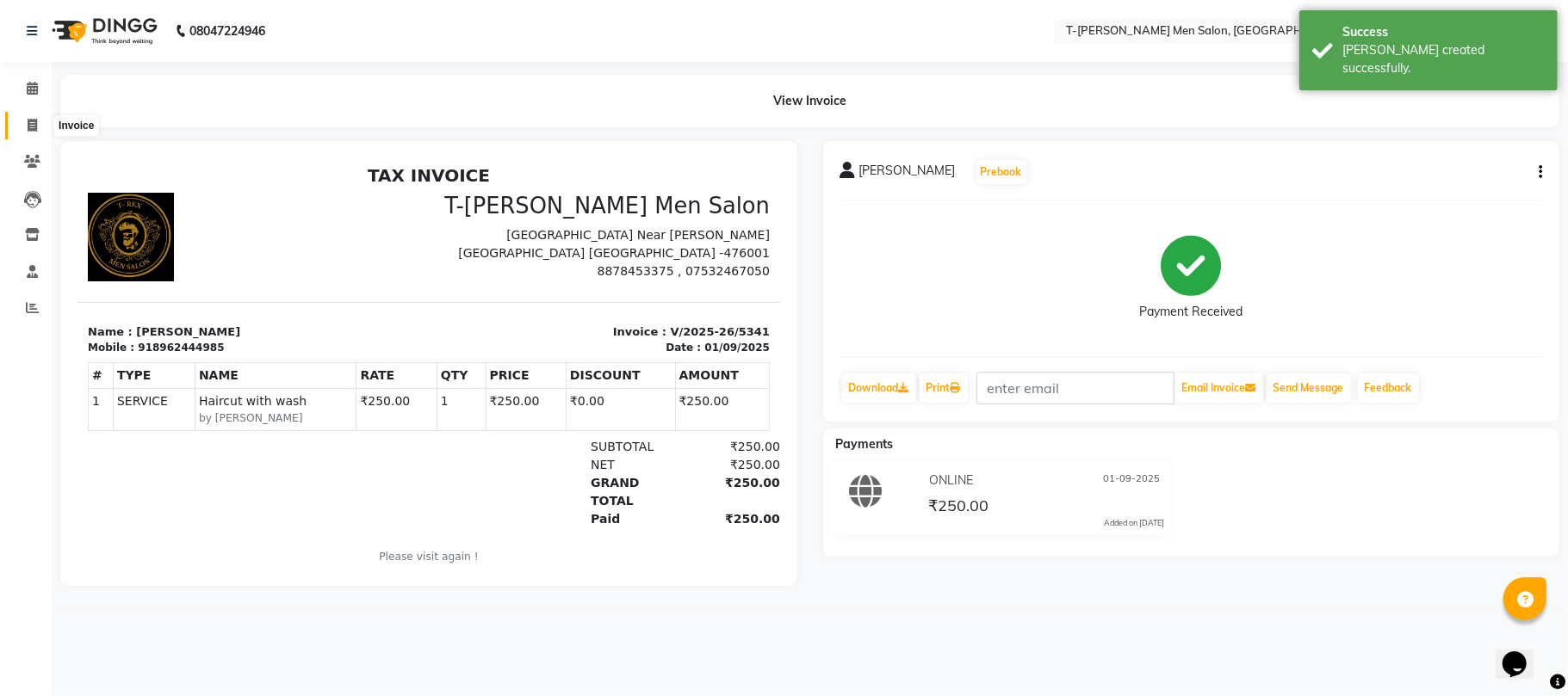
click at [38, 124] on span at bounding box center [32, 126] width 30 height 20
select select "service"
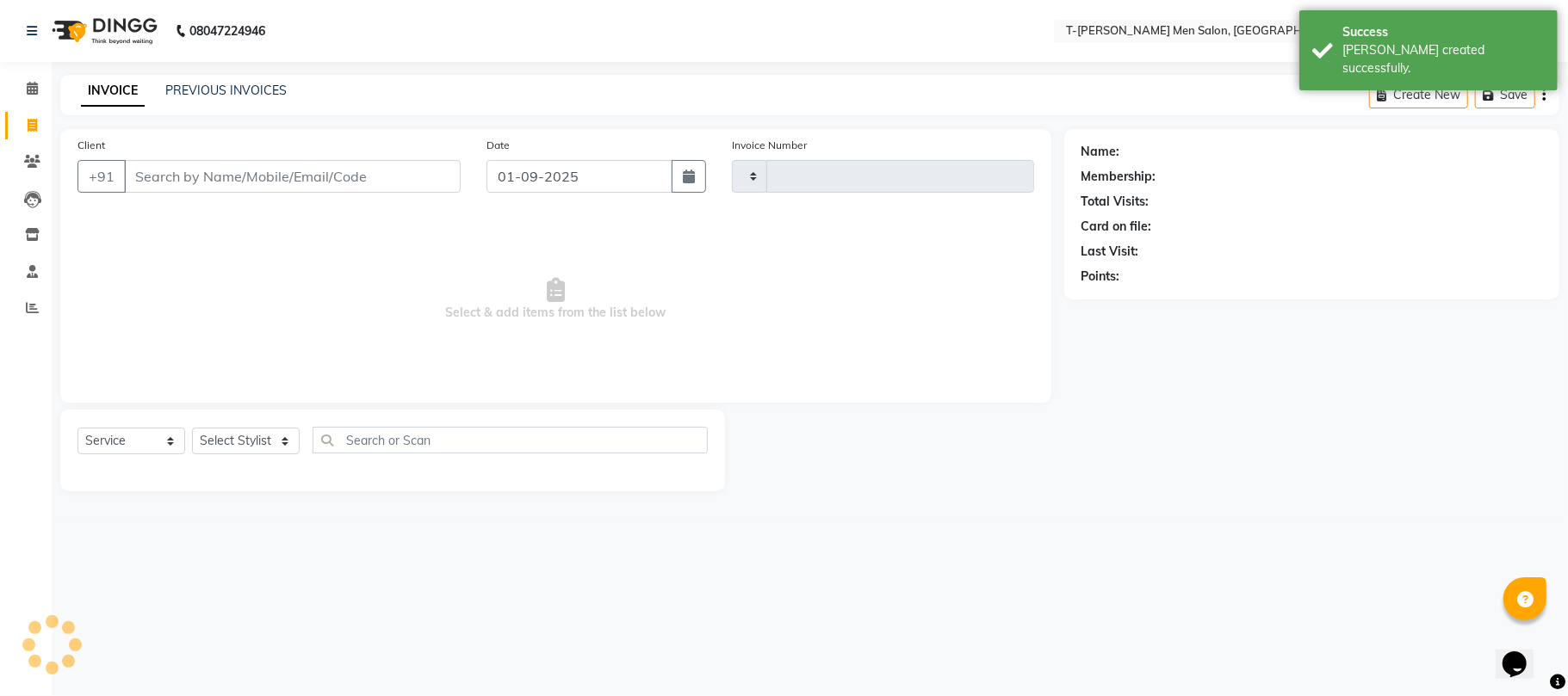
type input "5342"
select select "4816"
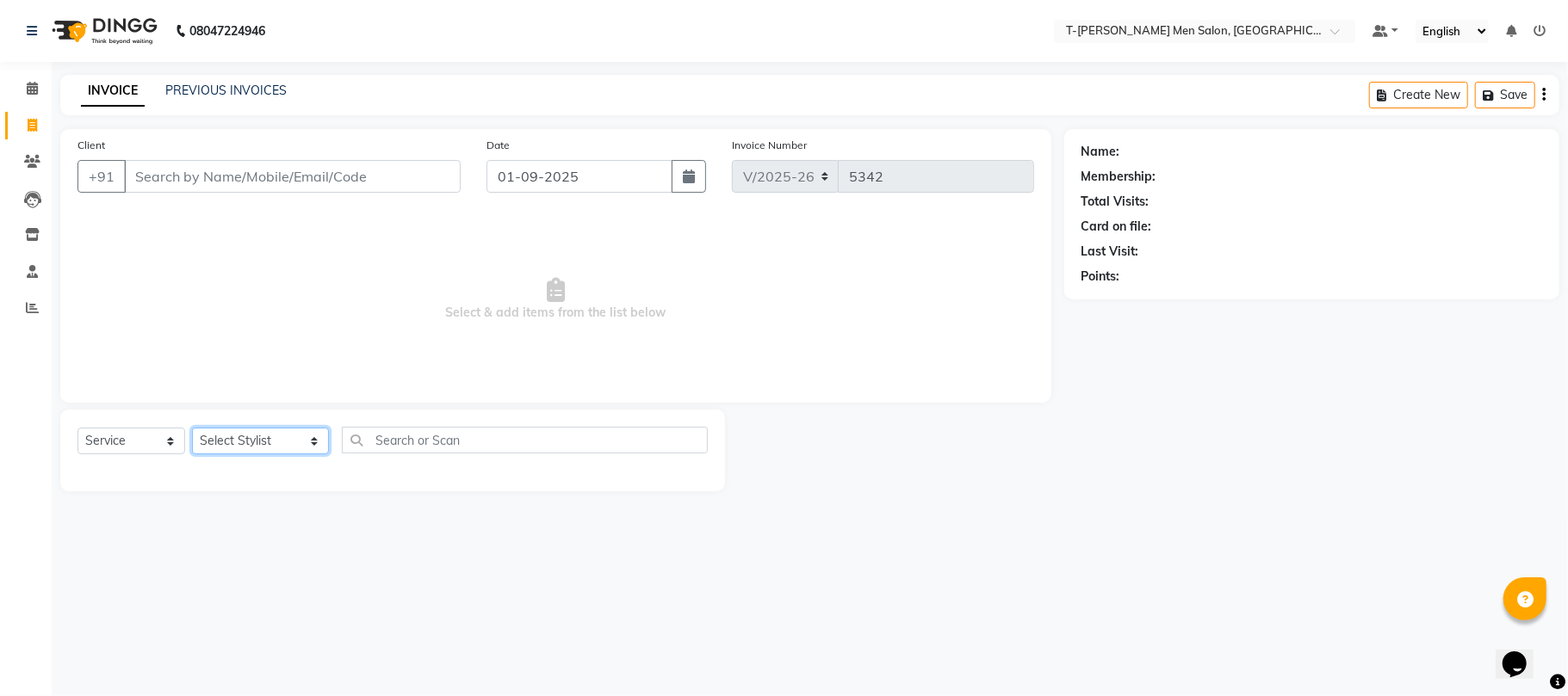
click at [260, 438] on select "Select Stylist [PERSON_NAME] (goru) [PERSON_NAME] [PERSON_NAME] ([PERSON_NAME])…" at bounding box center [260, 441] width 137 height 27
select select "29178"
click at [192, 427] on select "Select Stylist [PERSON_NAME] (goru) [PERSON_NAME] [PERSON_NAME] ([PERSON_NAME])…" at bounding box center [260, 441] width 137 height 27
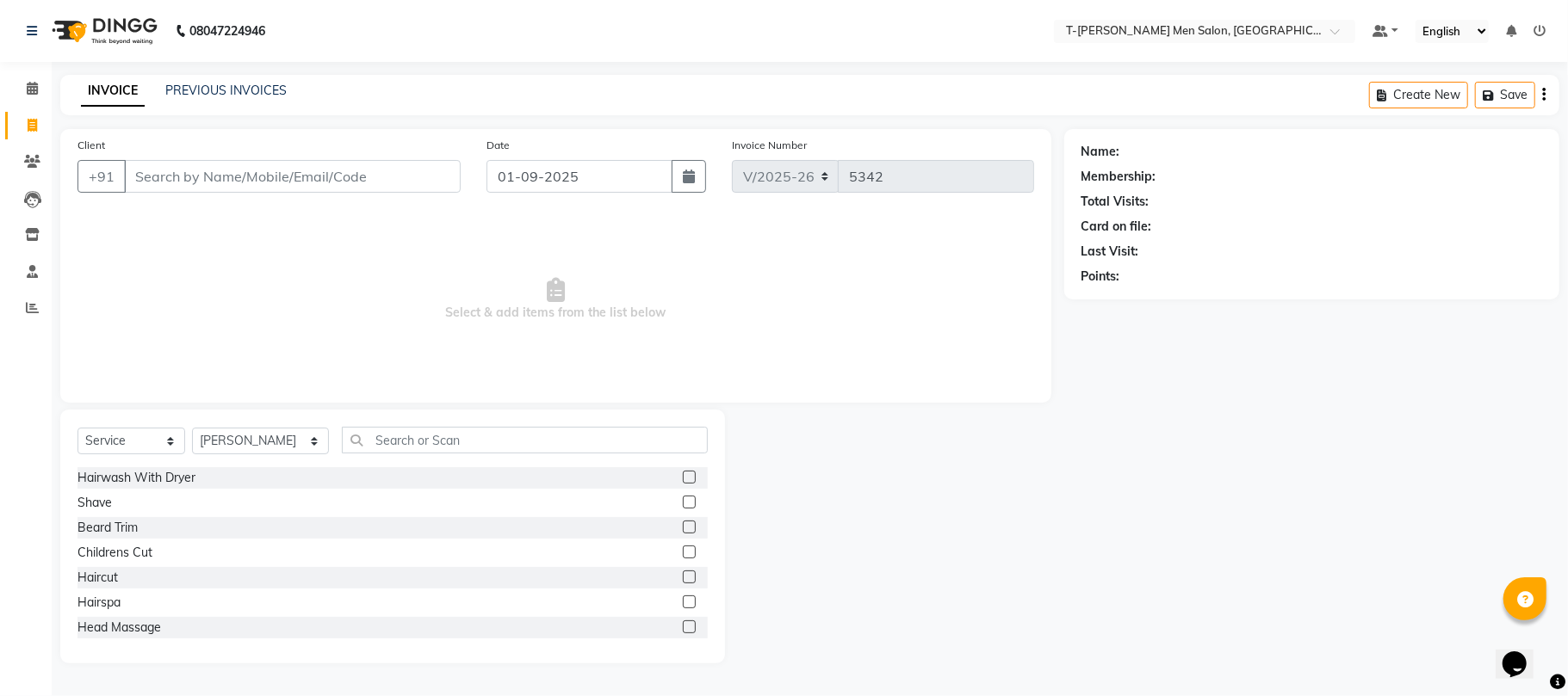
click at [439, 456] on div "Select Service Product Membership Package Voucher Prepaid Gift Card Select Styl…" at bounding box center [392, 447] width 630 height 40
click at [443, 445] on input "text" at bounding box center [525, 440] width 366 height 27
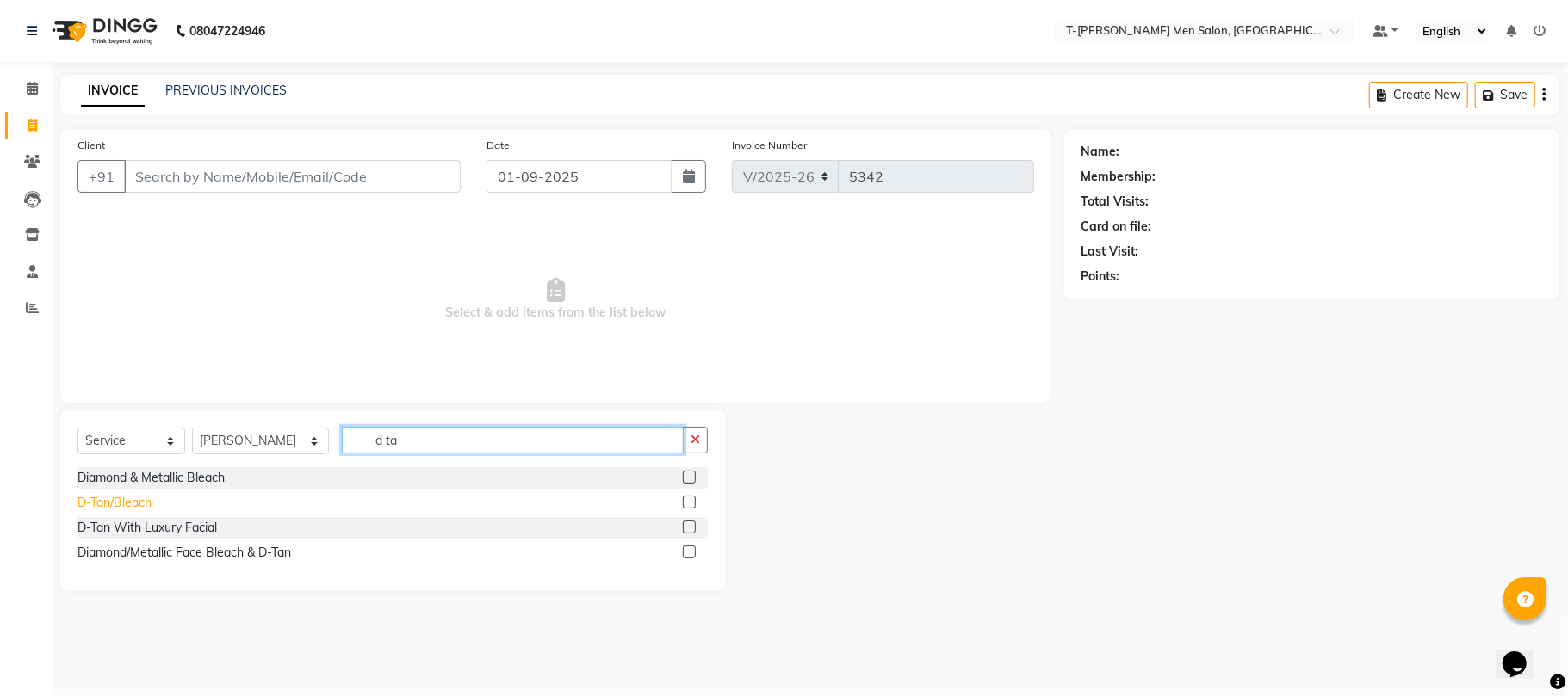
type input "d ta"
click at [138, 500] on div "D-Tan/Bleach" at bounding box center [114, 503] width 74 height 18
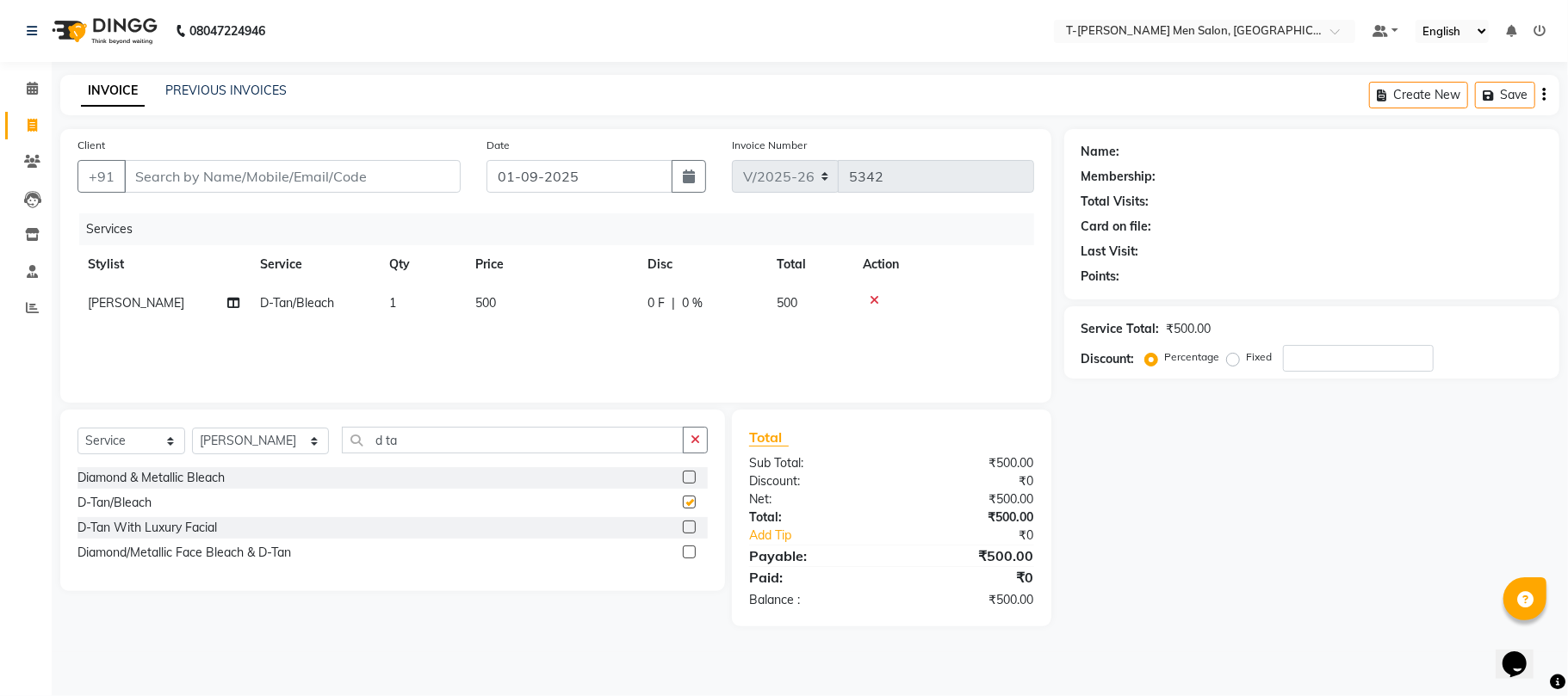
checkbox input "false"
click at [700, 426] on button "button" at bounding box center [695, 440] width 25 height 27
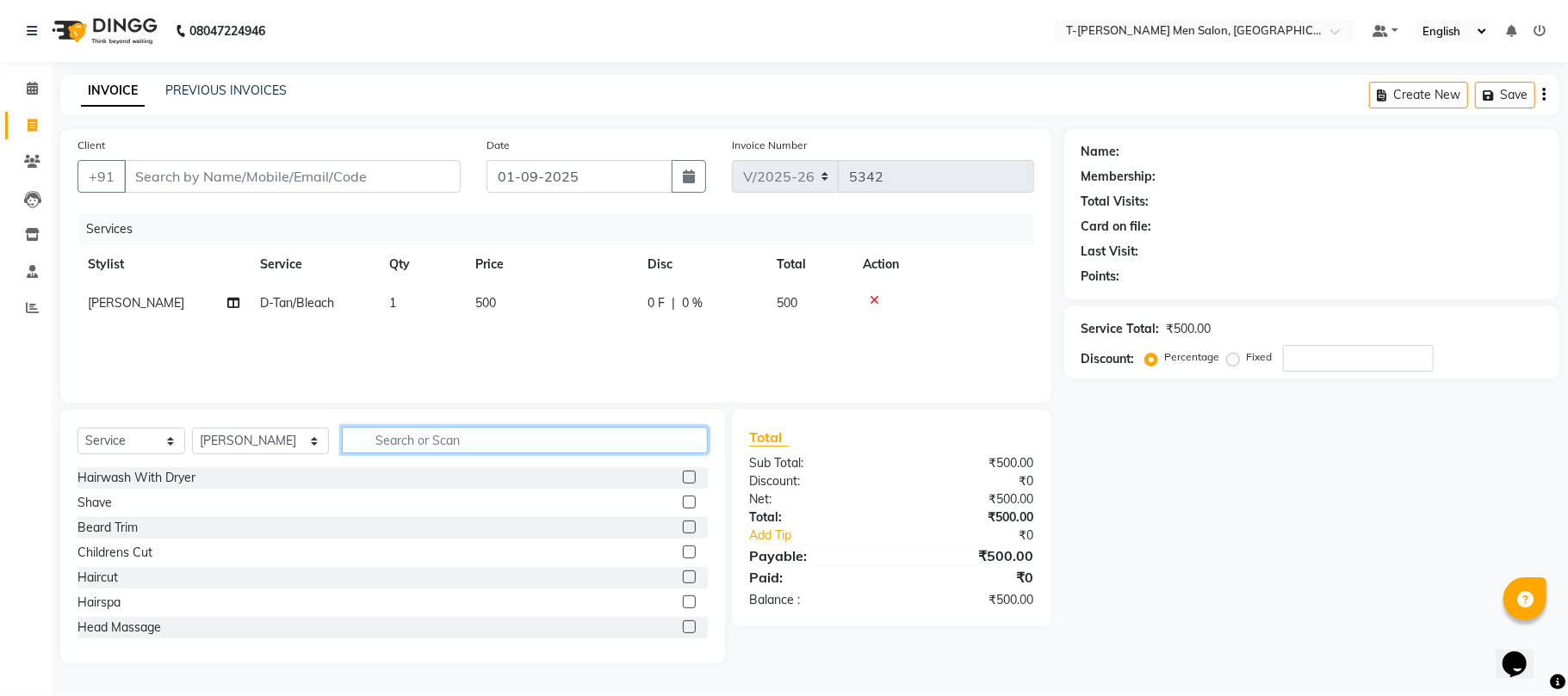
click at [592, 451] on input "text" at bounding box center [525, 440] width 366 height 27
type input "hand"
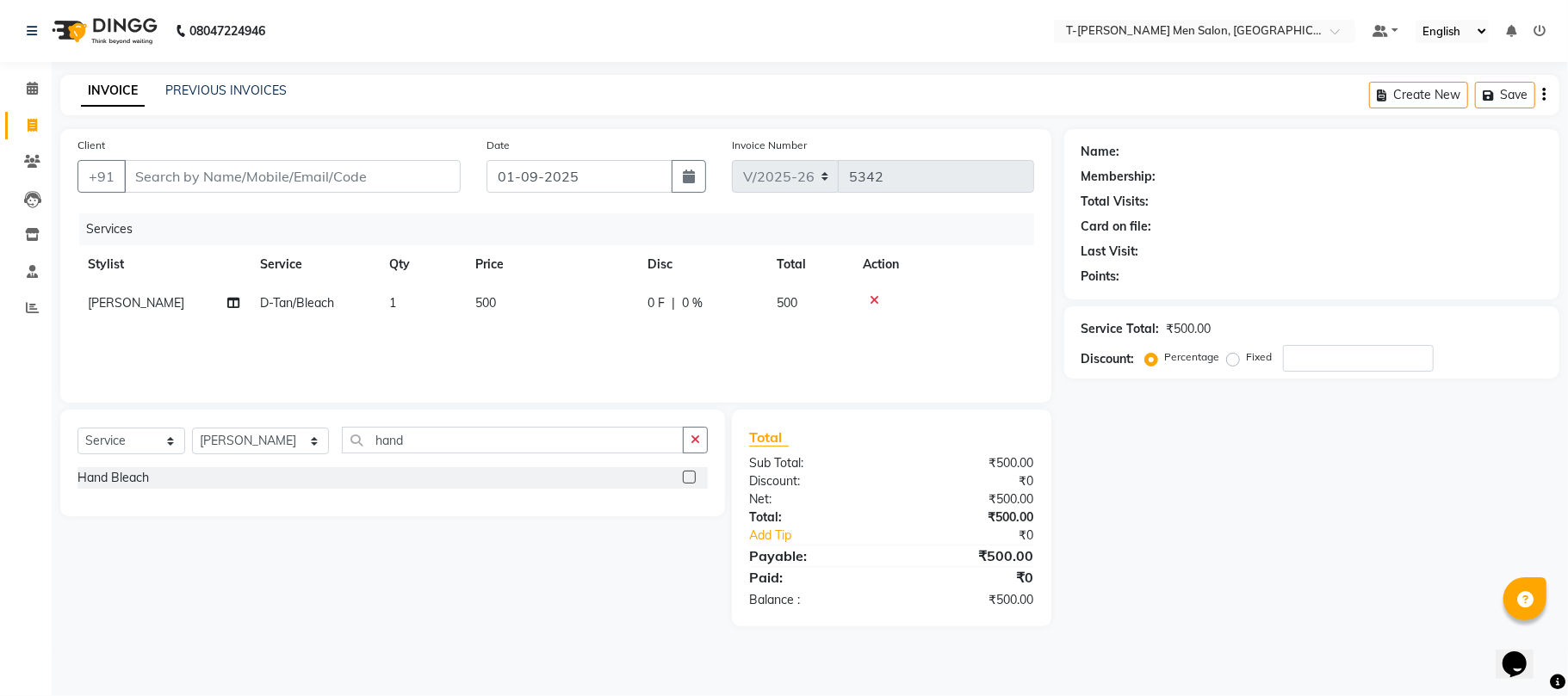
click at [125, 487] on div "Hand Bleach" at bounding box center [392, 478] width 630 height 21
click at [124, 483] on div "Hand Bleach" at bounding box center [113, 477] width 71 height 18
checkbox input "false"
click at [688, 448] on button "button" at bounding box center [695, 440] width 25 height 27
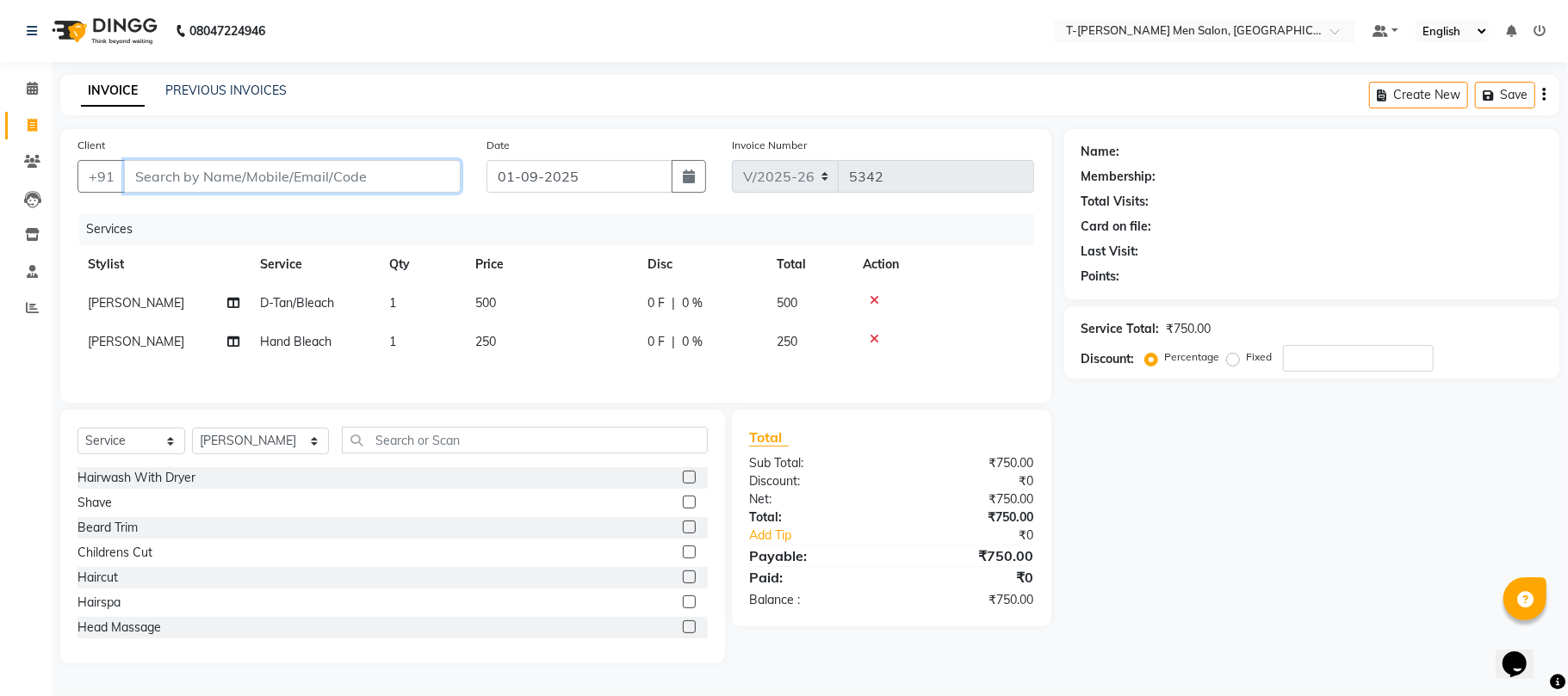
click at [332, 183] on input "Client" at bounding box center [293, 176] width 337 height 33
type input "s"
type input "0"
type input "7389935693"
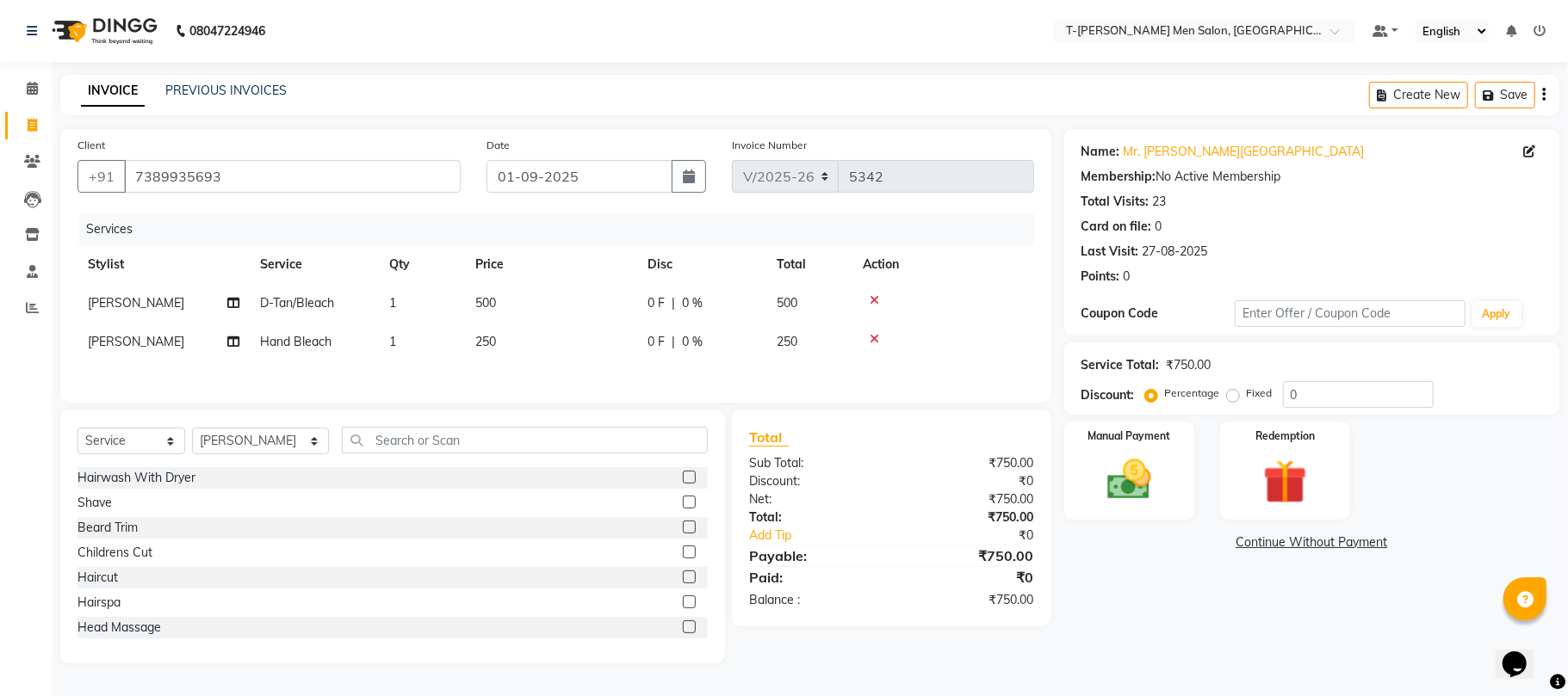
click at [474, 345] on td "250" at bounding box center [551, 342] width 172 height 39
select select "29178"
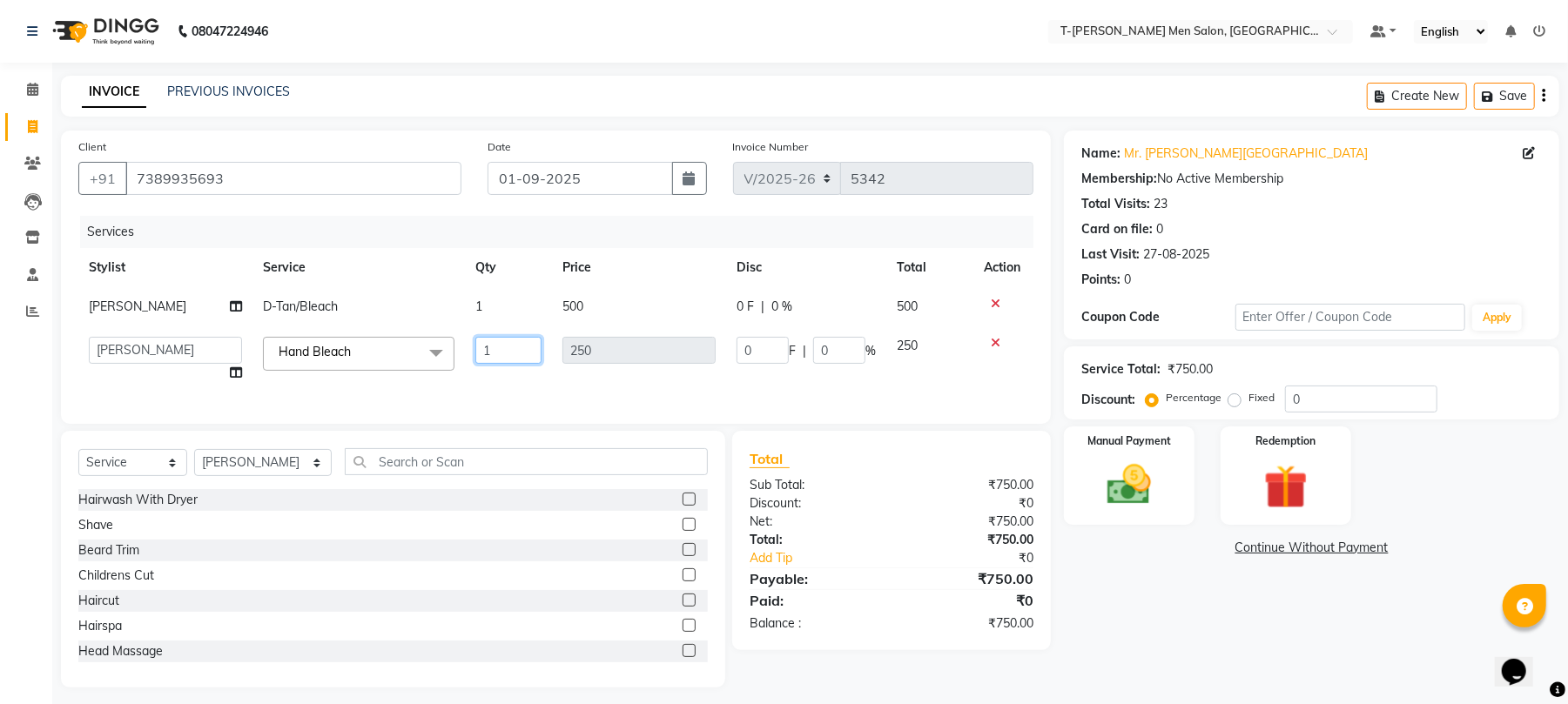
click at [538, 356] on input "1" at bounding box center [508, 351] width 66 height 27
type input "80"
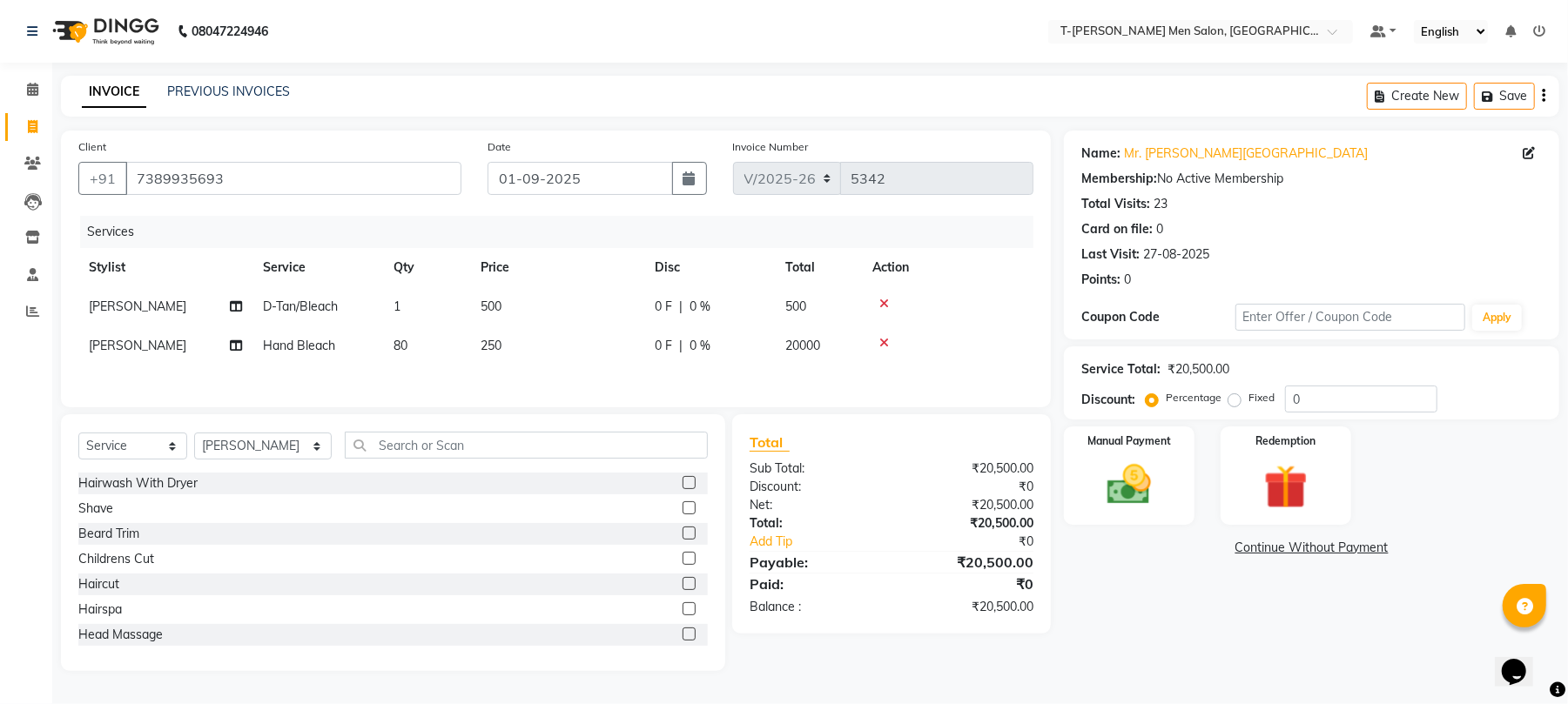
click at [558, 404] on div "Client [PHONE_NUMBER] Date [DATE] Invoice Number V/2025 V/[PHONE_NUMBER] Servic…" at bounding box center [556, 269] width 990 height 277
click at [415, 345] on td "80" at bounding box center [426, 346] width 87 height 39
select select "29178"
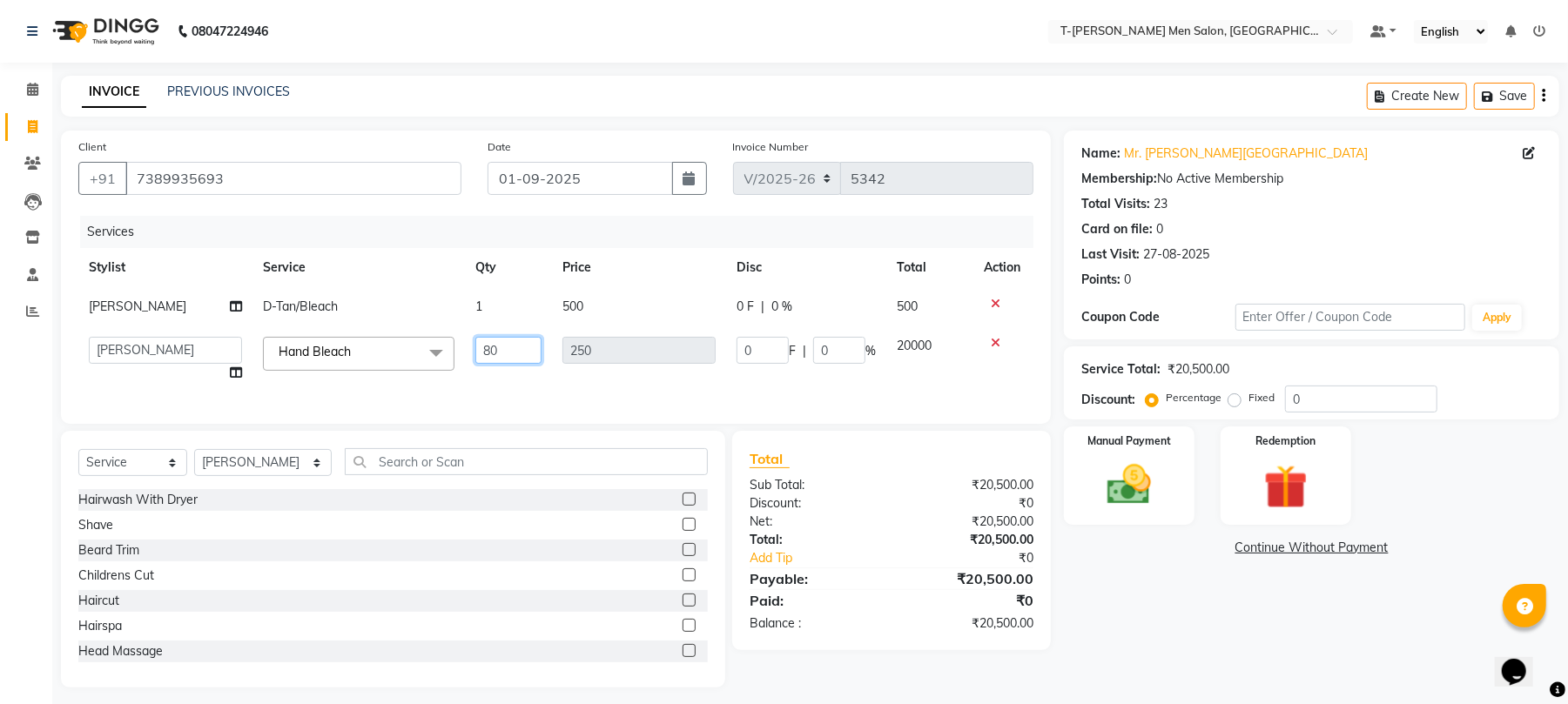
click at [527, 358] on input "80" at bounding box center [508, 351] width 66 height 27
type input "8"
click at [561, 401] on div "Client [PHONE_NUMBER] Date [DATE] Invoice Number V/2025 V/[PHONE_NUMBER] Servic…" at bounding box center [556, 277] width 990 height 293
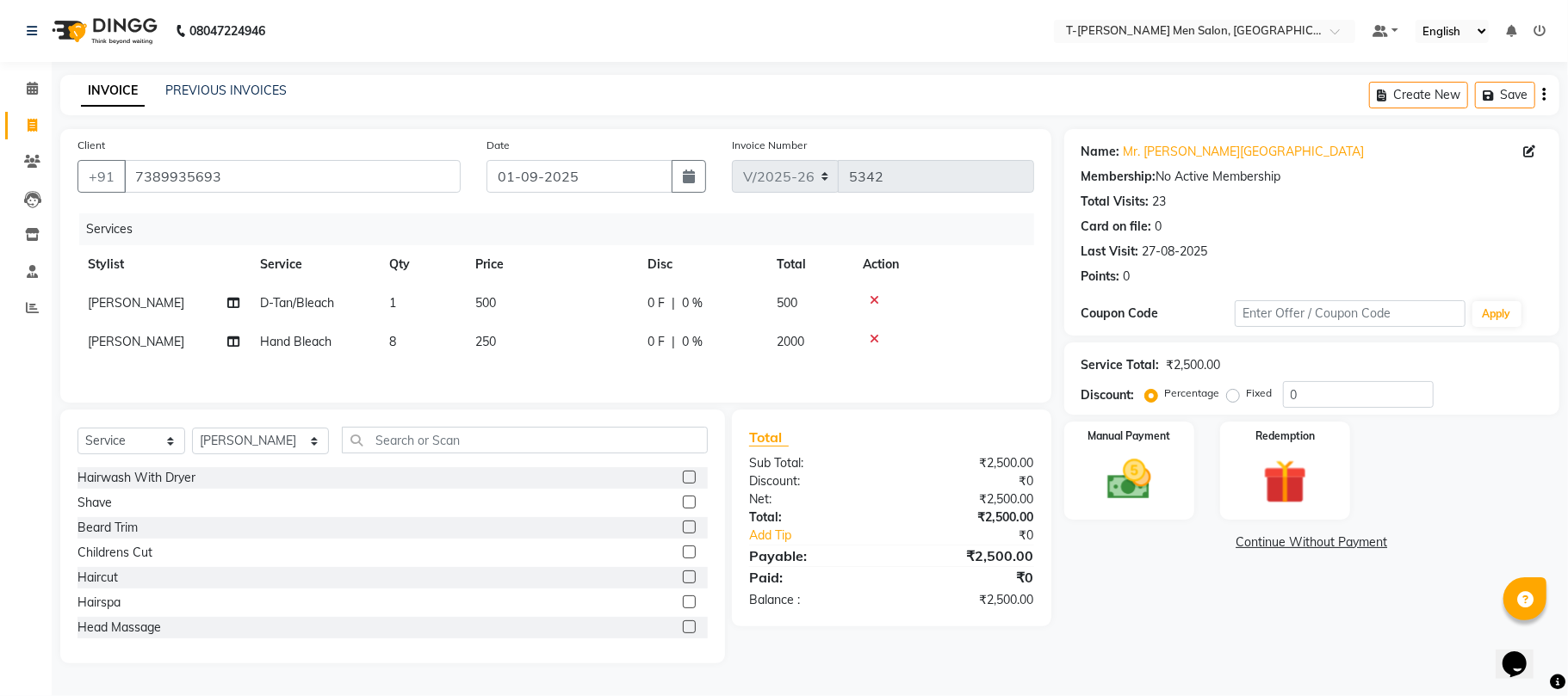
click at [390, 346] on span "8" at bounding box center [392, 342] width 7 height 15
select select "29178"
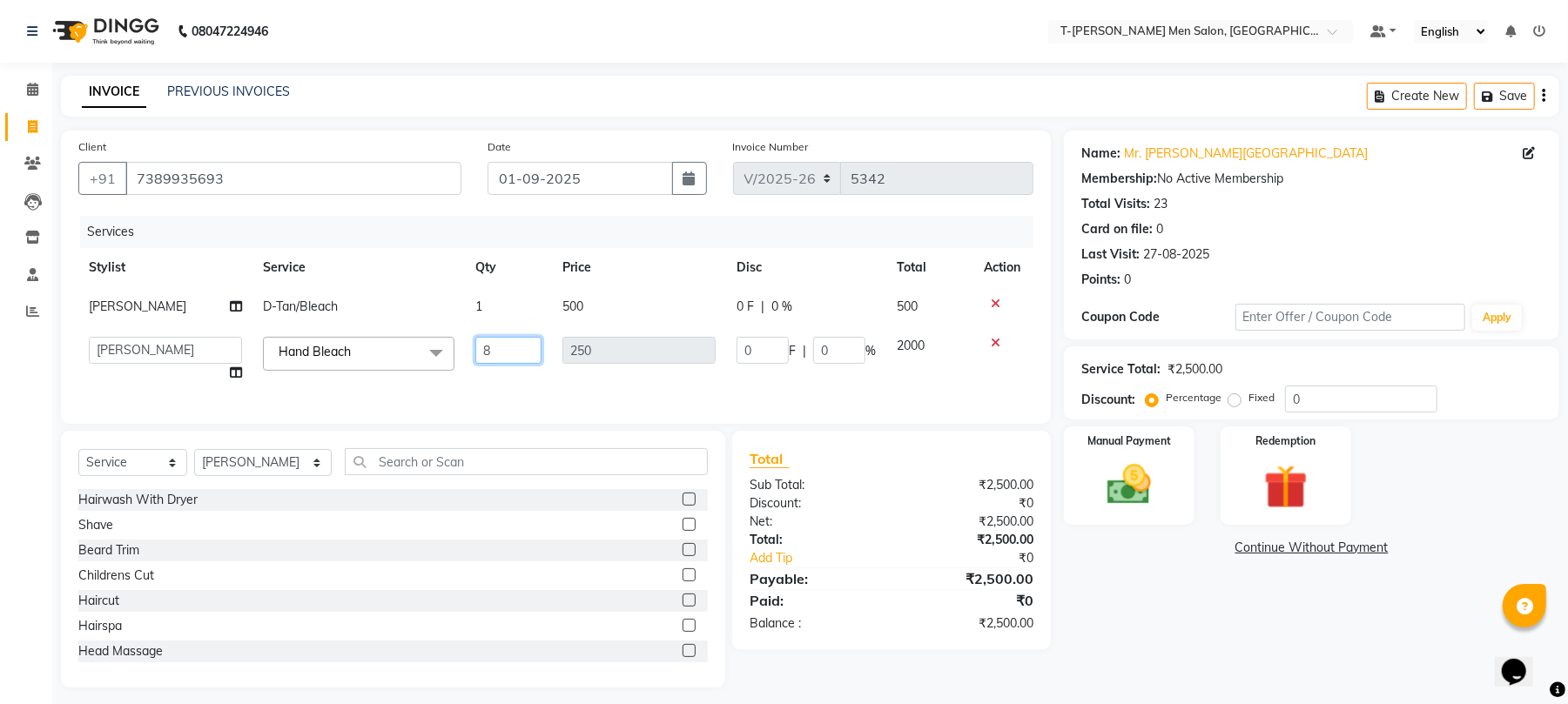
click at [503, 339] on input "8" at bounding box center [508, 351] width 66 height 27
type input "3"
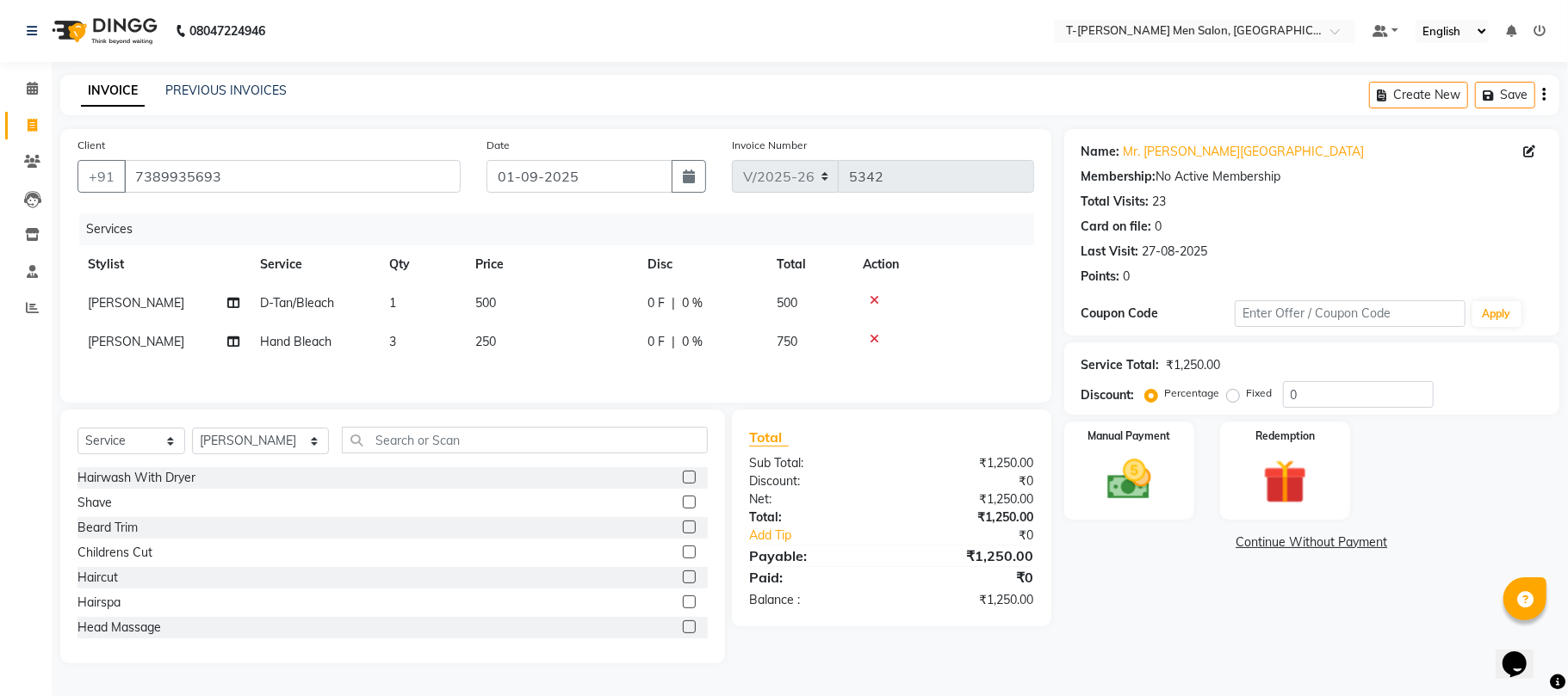
click at [537, 370] on div "Services Stylist Service Qty Price Disc Total Action [PERSON_NAME] [PERSON_NAME…" at bounding box center [555, 299] width 956 height 172
click at [501, 354] on td "250" at bounding box center [551, 342] width 172 height 39
select select "29178"
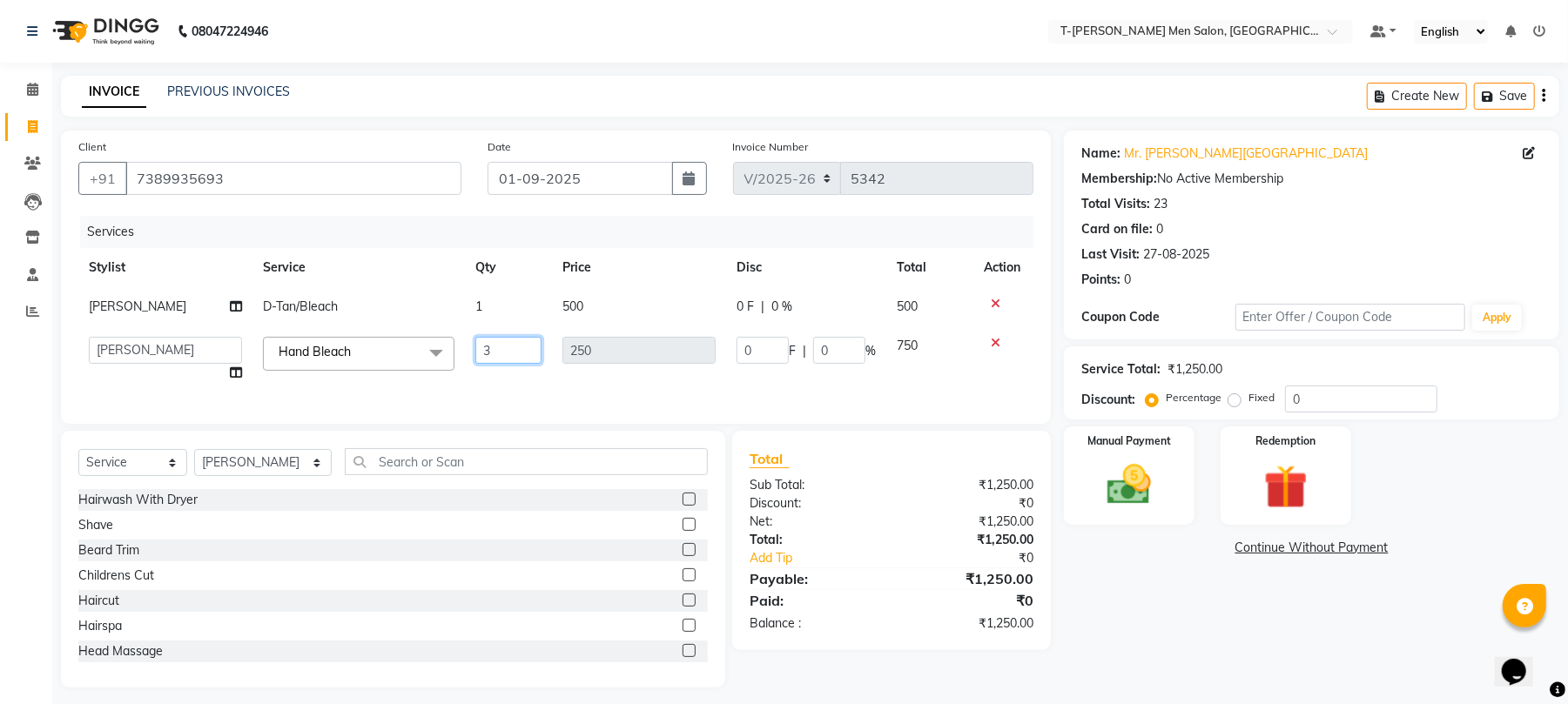
click at [515, 350] on input "3" at bounding box center [508, 351] width 66 height 27
type input "3"
type input "4"
click at [528, 390] on div "Services Stylist Service Qty Price Disc Total Action [PERSON_NAME] [PERSON_NAME…" at bounding box center [555, 312] width 955 height 191
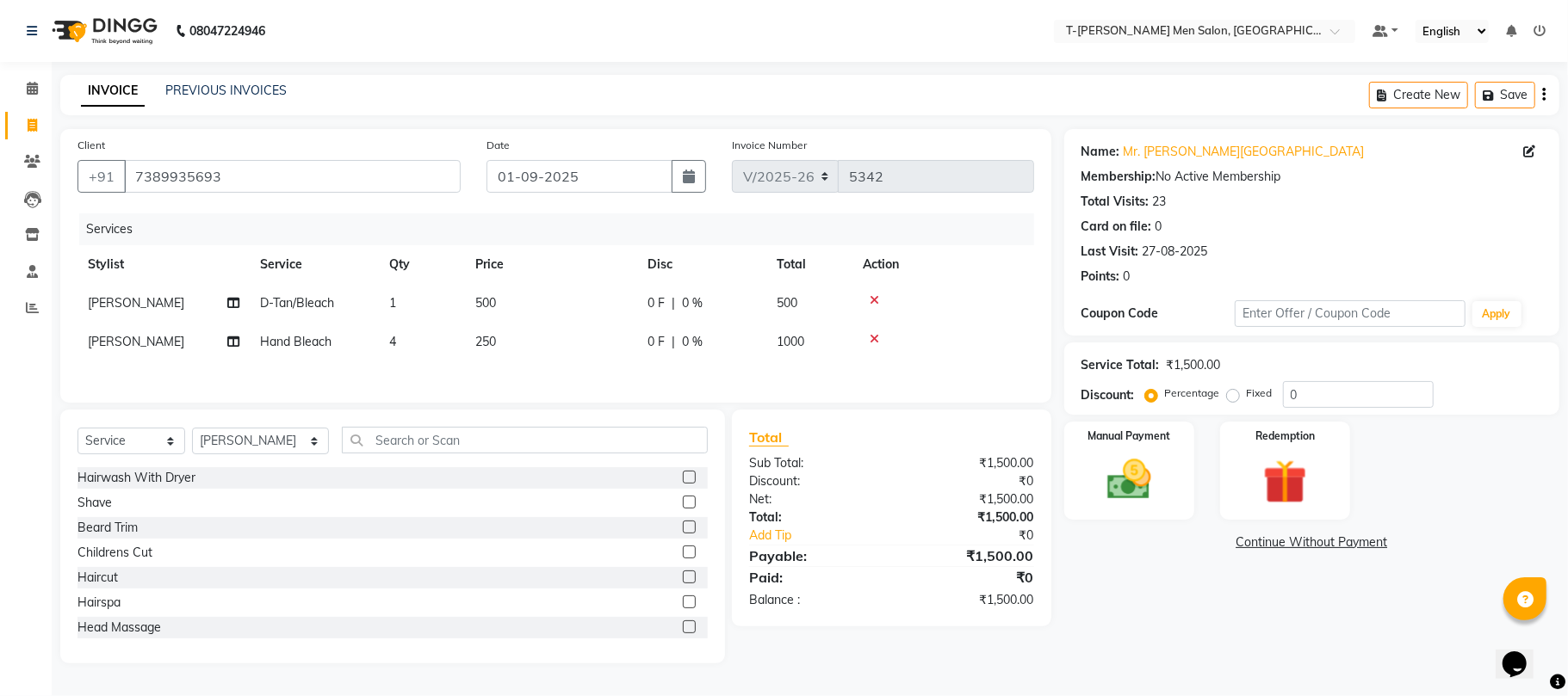
click at [870, 339] on icon at bounding box center [875, 339] width 10 height 13
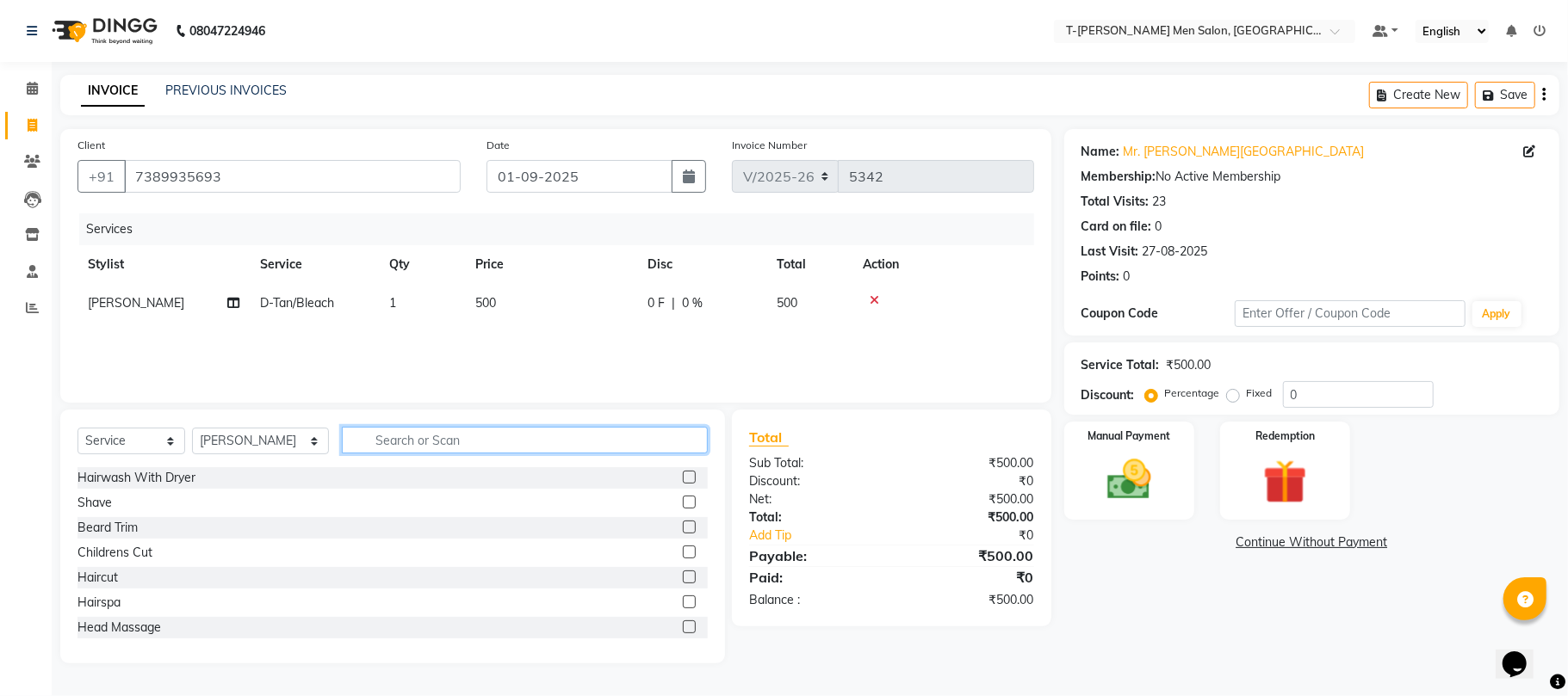
click at [524, 430] on input "text" at bounding box center [525, 440] width 366 height 27
type input "ext"
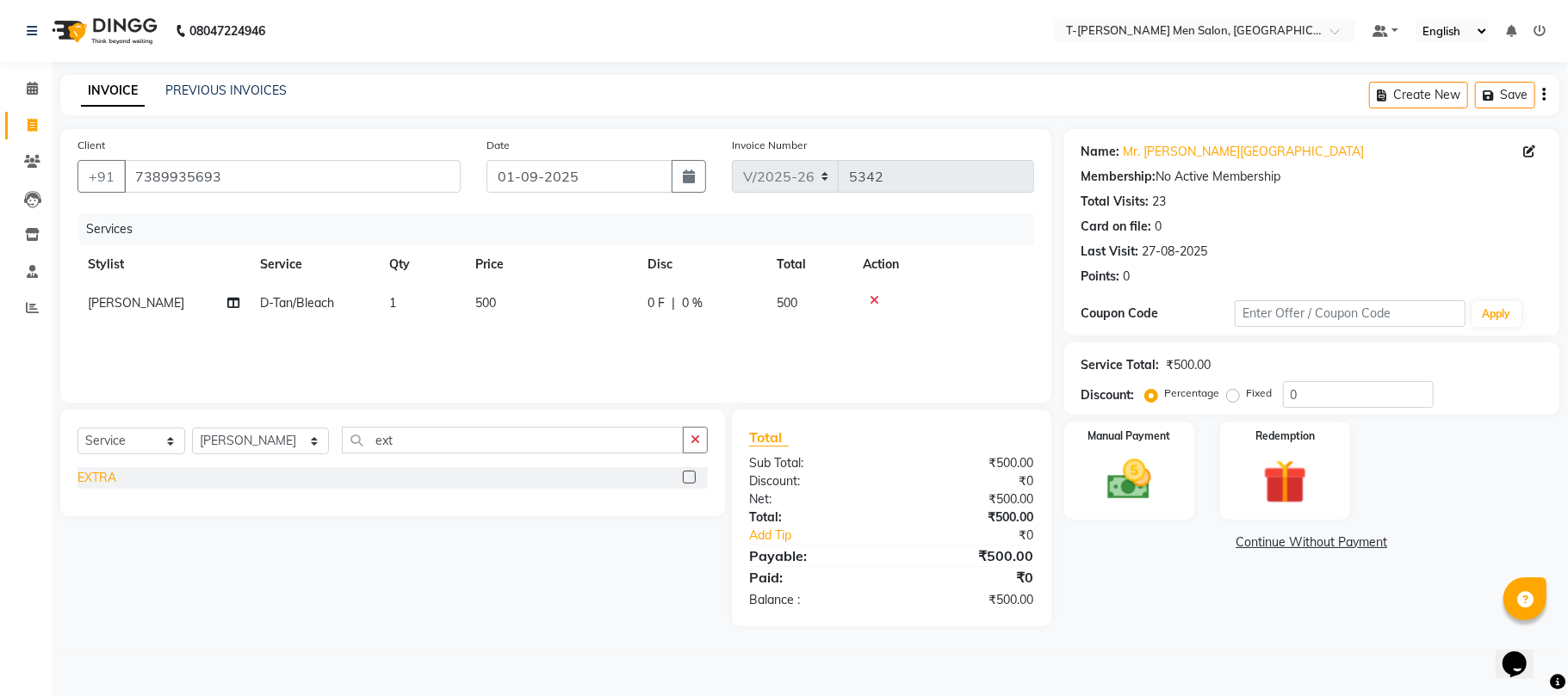
click at [93, 478] on div "EXTRA" at bounding box center [96, 477] width 39 height 18
checkbox input "false"
click at [421, 402] on div "Client [PHONE_NUMBER] Date [DATE] Invoice Number V/2025 V/[PHONE_NUMBER] Servic…" at bounding box center [556, 266] width 991 height 273
click at [469, 358] on td "10" at bounding box center [551, 342] width 172 height 39
select select "29178"
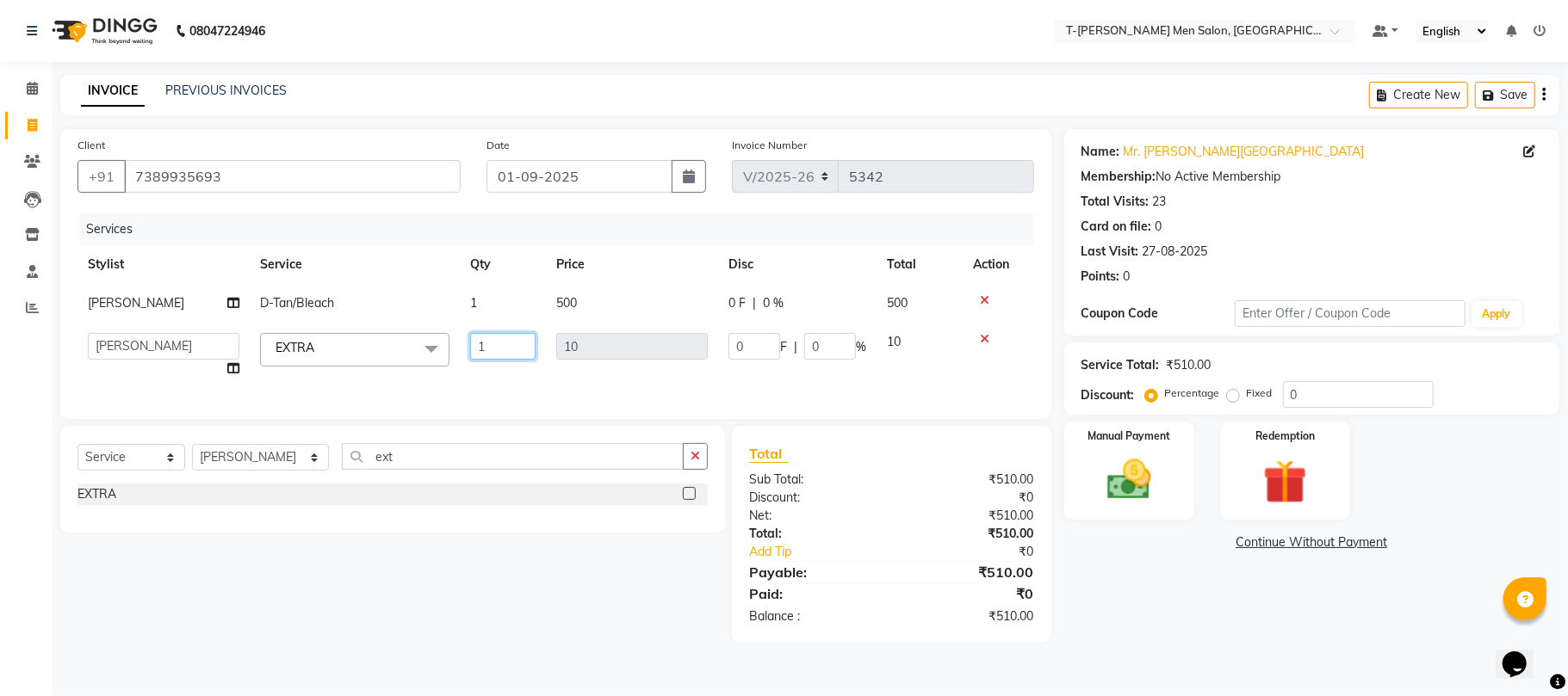
click at [507, 349] on input "1" at bounding box center [503, 347] width 65 height 27
type input "80"
click at [527, 370] on div "Services Stylist Service Qty Price Disc Total Action [PERSON_NAME] [PERSON_NAME…" at bounding box center [555, 308] width 956 height 189
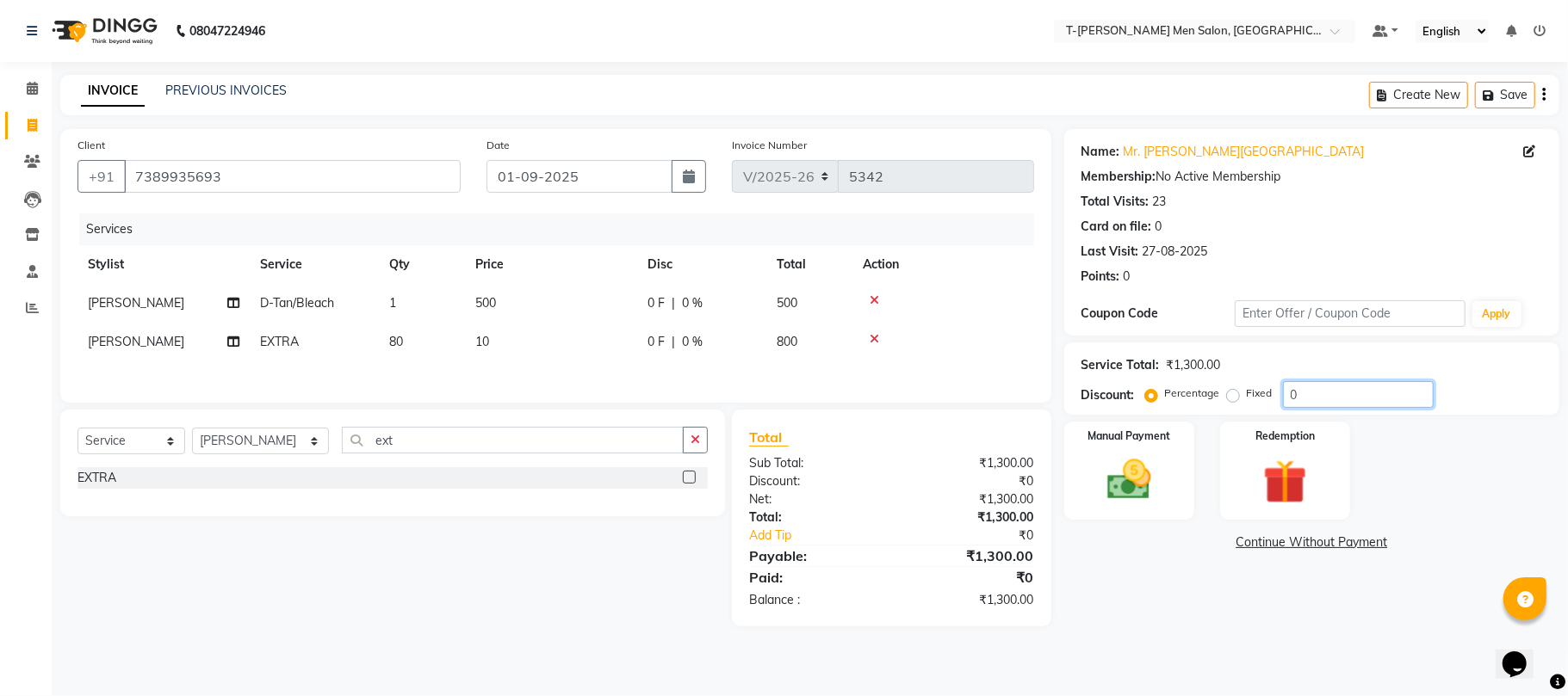
click at [1328, 393] on input "0" at bounding box center [1358, 395] width 150 height 27
type input "2"
